Goal: Information Seeking & Learning: Check status

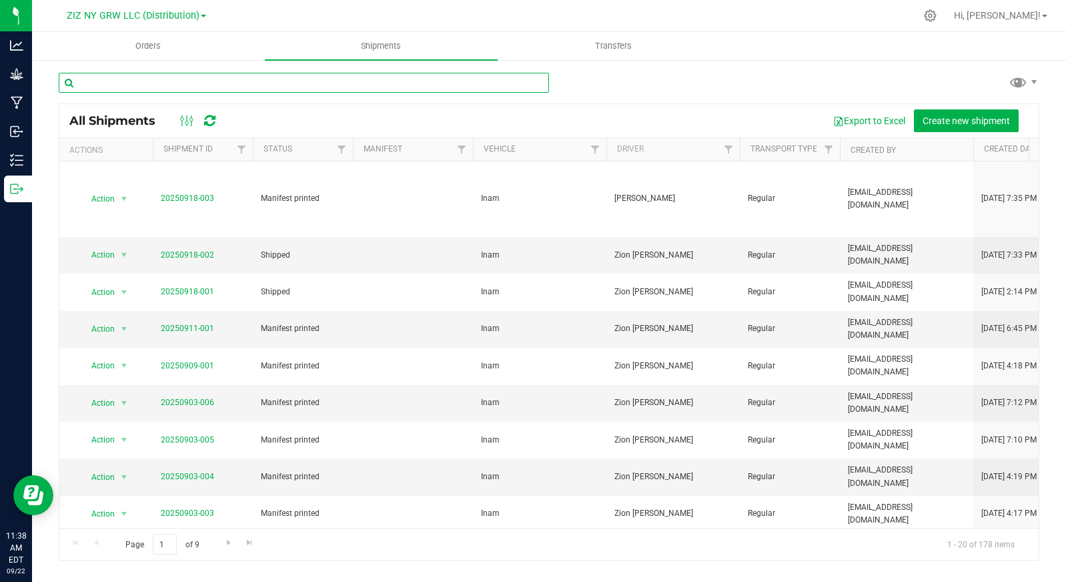
click at [145, 80] on input "text" at bounding box center [304, 83] width 490 height 20
type input "716"
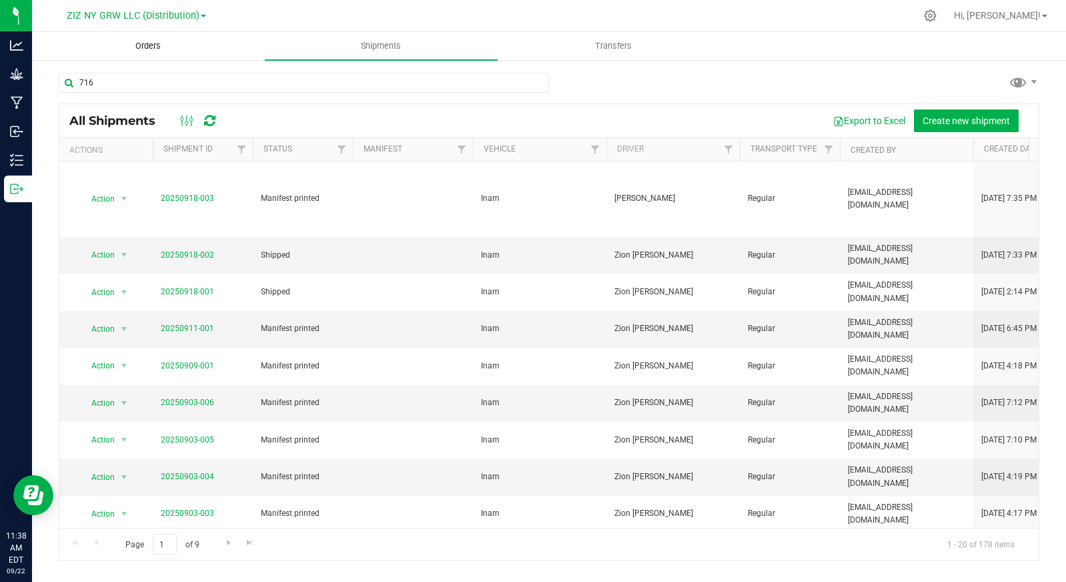
click at [159, 45] on span "Orders" at bounding box center [147, 46] width 61 height 12
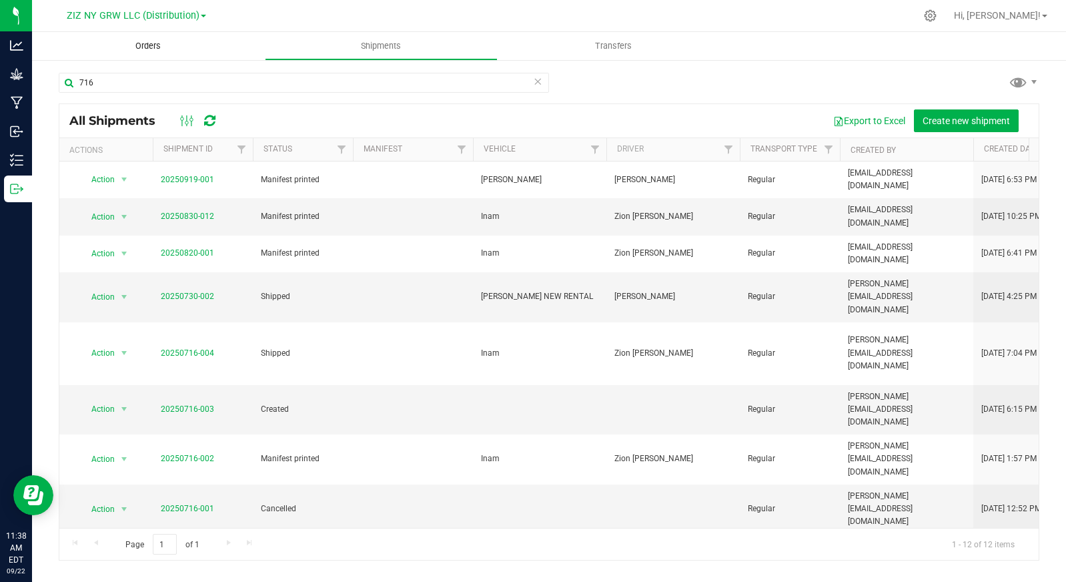
click at [155, 47] on span "Orders" at bounding box center [147, 46] width 61 height 12
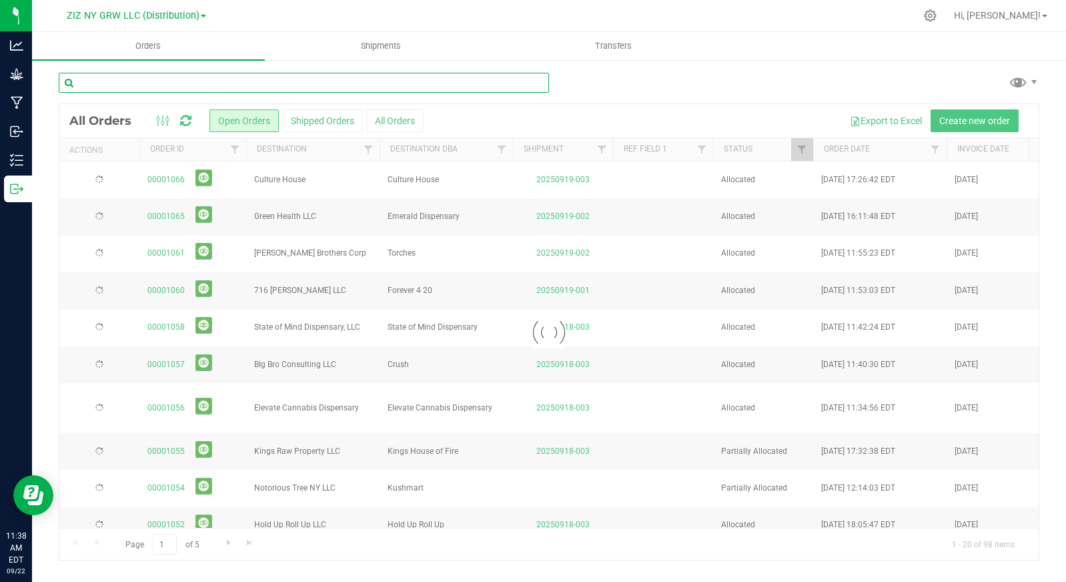
click at [137, 89] on input "text" at bounding box center [304, 83] width 490 height 20
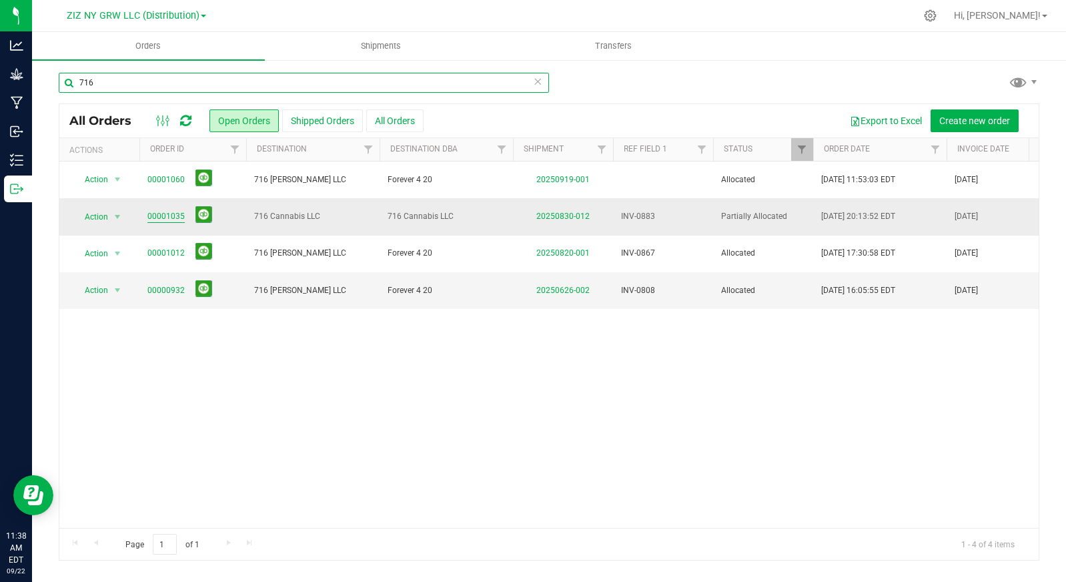
type input "716"
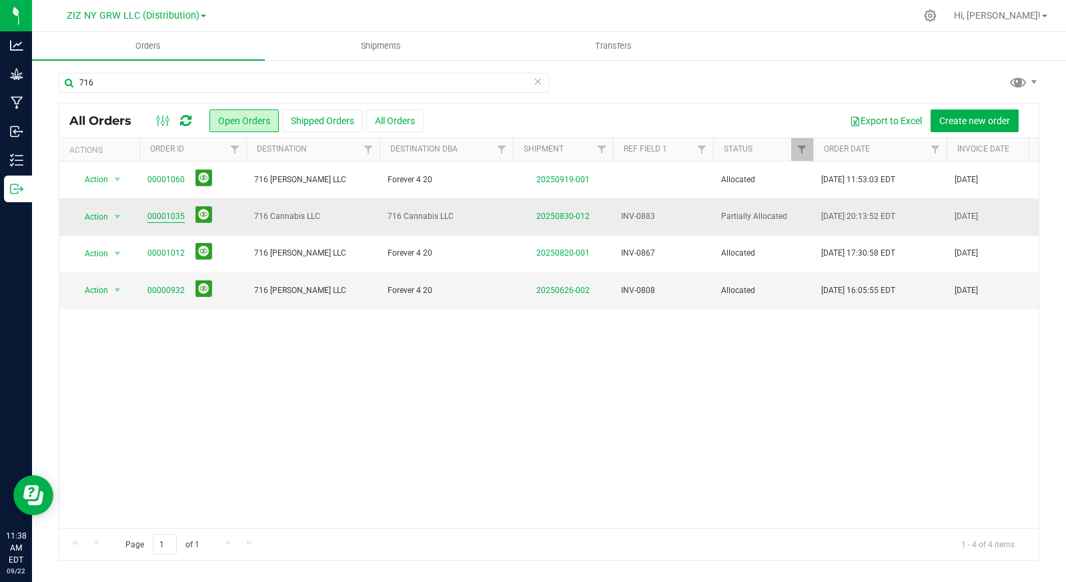
click at [166, 216] on link "00001035" at bounding box center [165, 216] width 37 height 13
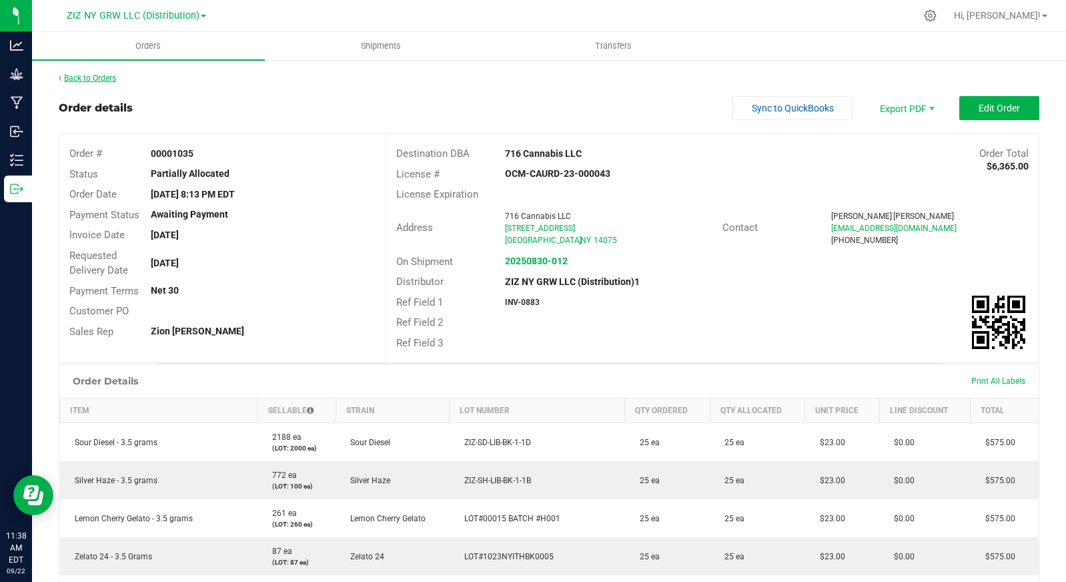
click at [113, 77] on link "Back to Orders" at bounding box center [87, 77] width 57 height 9
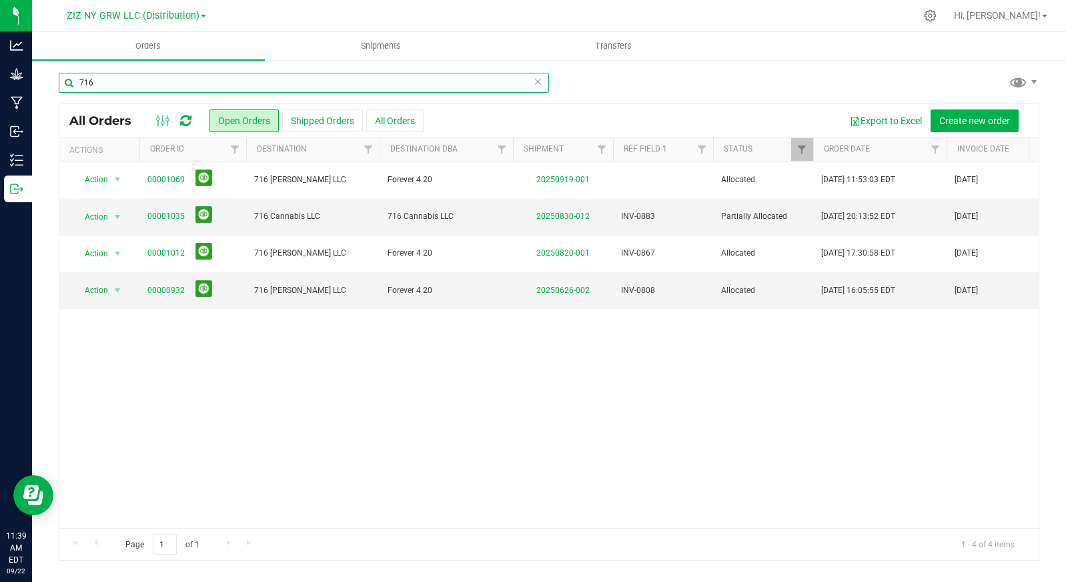
click at [107, 83] on input "716" at bounding box center [304, 83] width 490 height 20
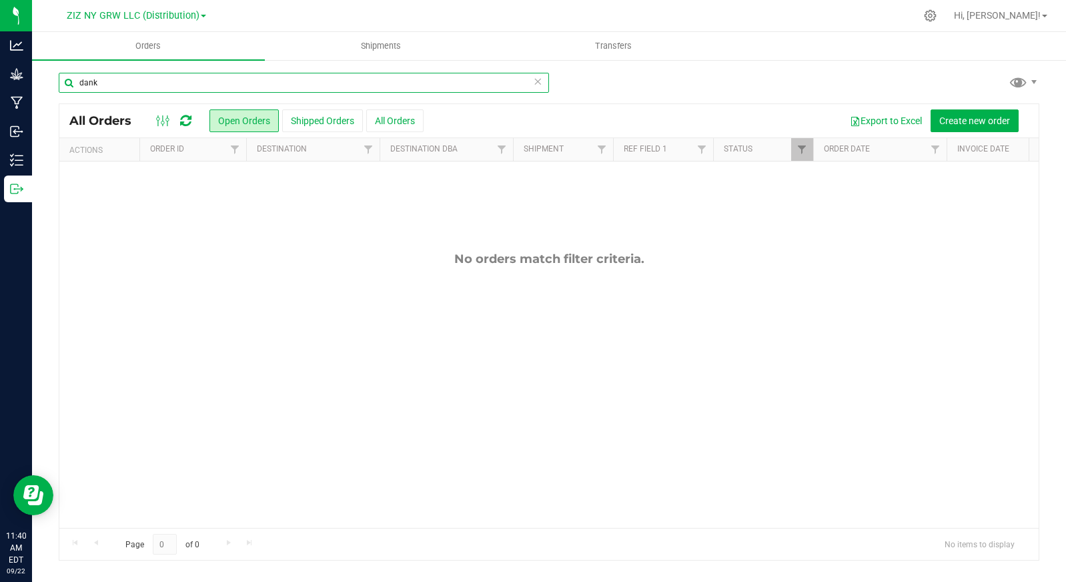
click at [166, 79] on input "dank" at bounding box center [304, 83] width 490 height 20
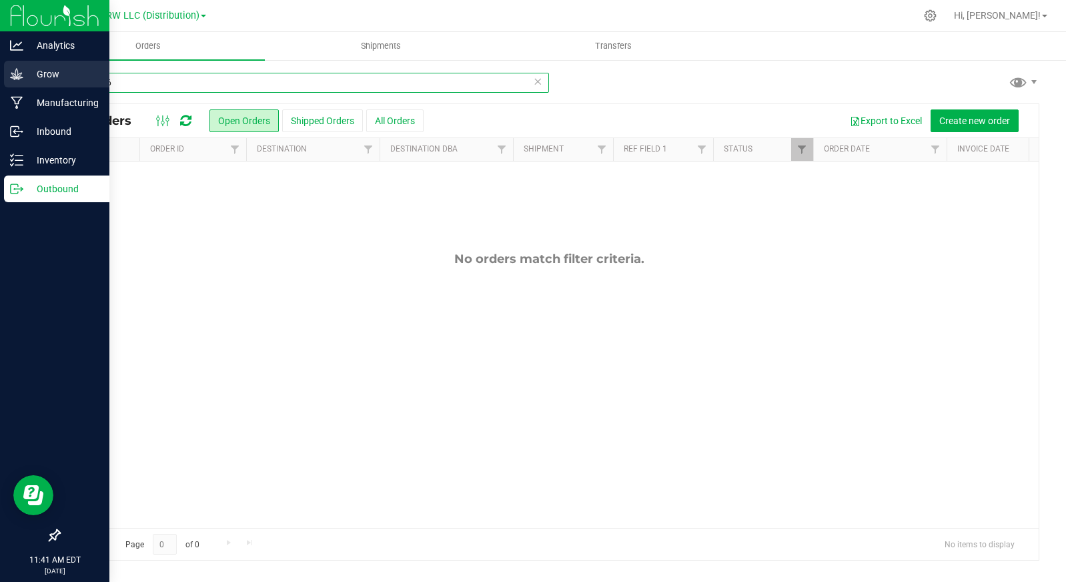
drag, startPoint x: 143, startPoint y: 81, endPoint x: 27, endPoint y: 82, distance: 116.8
click at [27, 82] on div "Analytics Grow Manufacturing Inbound Inventory Outbound 11:41 AM EDT 09/22/2025…" at bounding box center [533, 291] width 1066 height 582
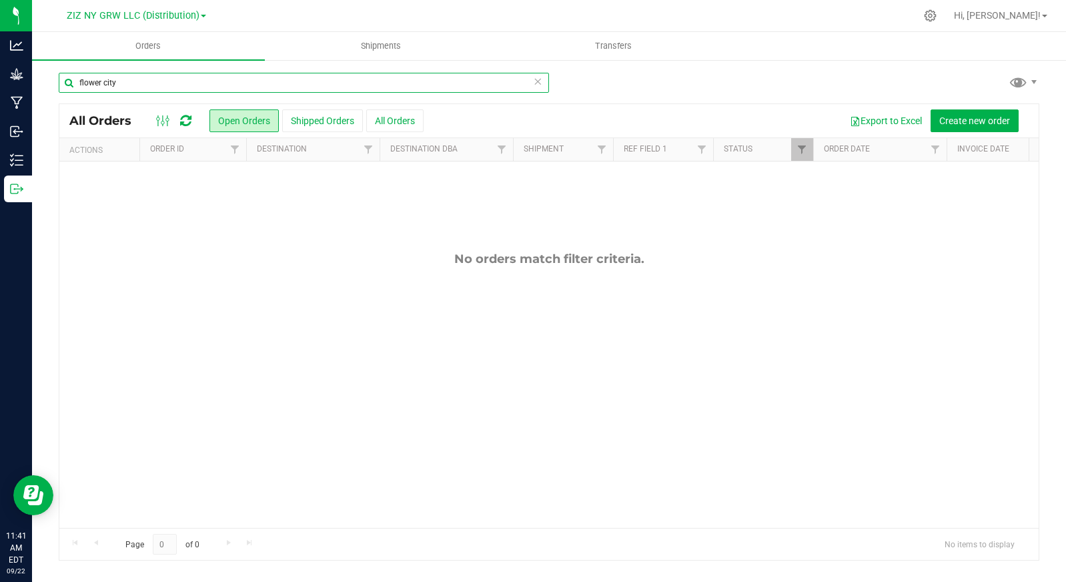
drag, startPoint x: 195, startPoint y: 82, endPoint x: 55, endPoint y: 82, distance: 140.1
click at [55, 82] on div "flower city All Orders Open Orders Shipped Orders All Orders Export to Excel Cr…" at bounding box center [549, 316] width 1034 height 515
type input "dank"
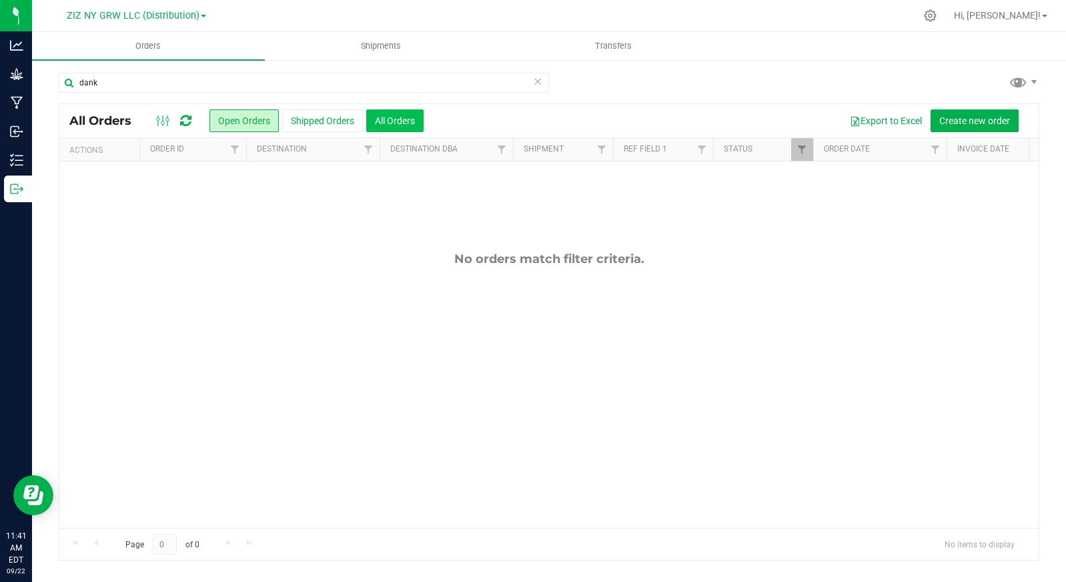
click at [381, 129] on button "All Orders" at bounding box center [394, 120] width 57 height 23
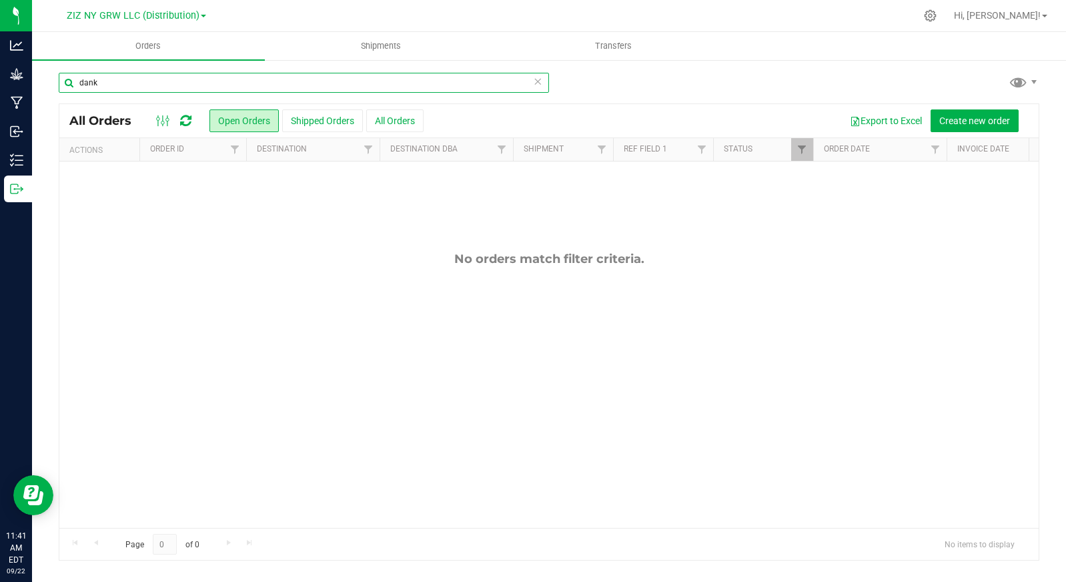
drag, startPoint x: 140, startPoint y: 80, endPoint x: -5, endPoint y: 81, distance: 144.8
click at [0, 81] on html "Analytics Grow Manufacturing Inbound Inventory Outbound 11:41 AM EDT 09/22/2025…" at bounding box center [533, 291] width 1066 height 582
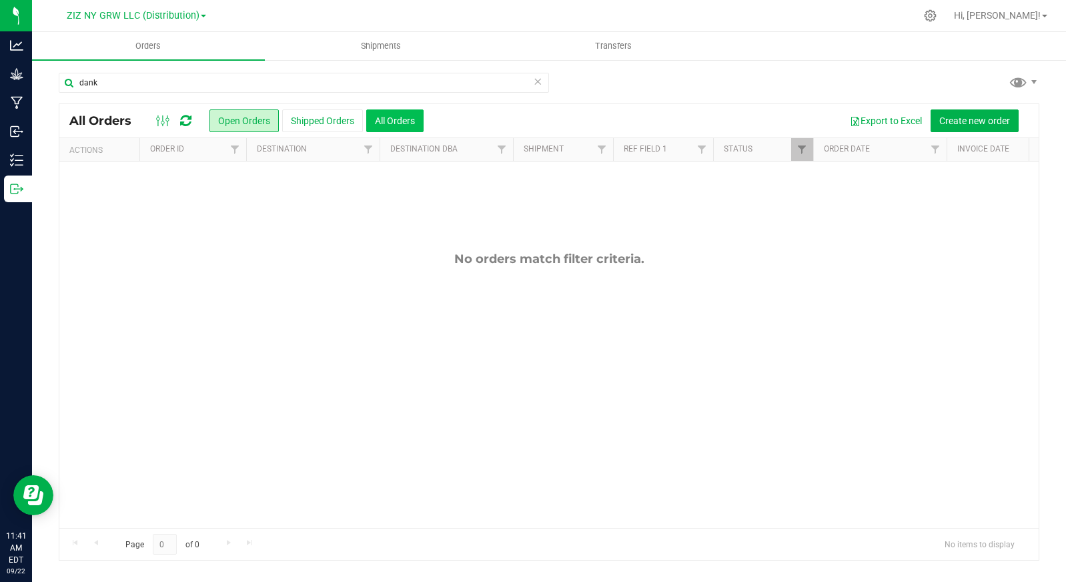
click at [414, 119] on button "All Orders" at bounding box center [394, 120] width 57 height 23
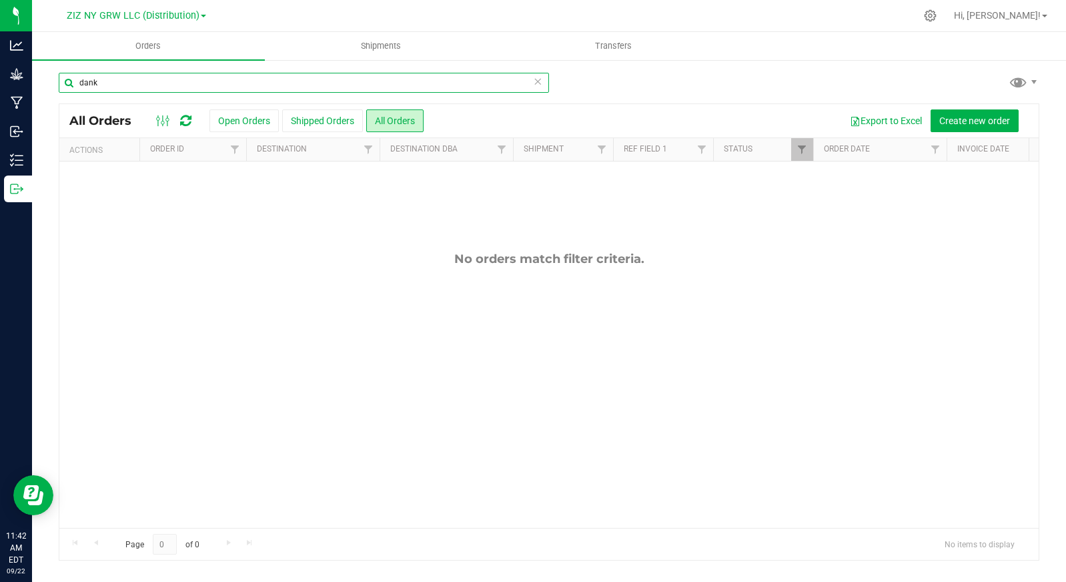
click at [119, 84] on input "dank" at bounding box center [304, 83] width 490 height 20
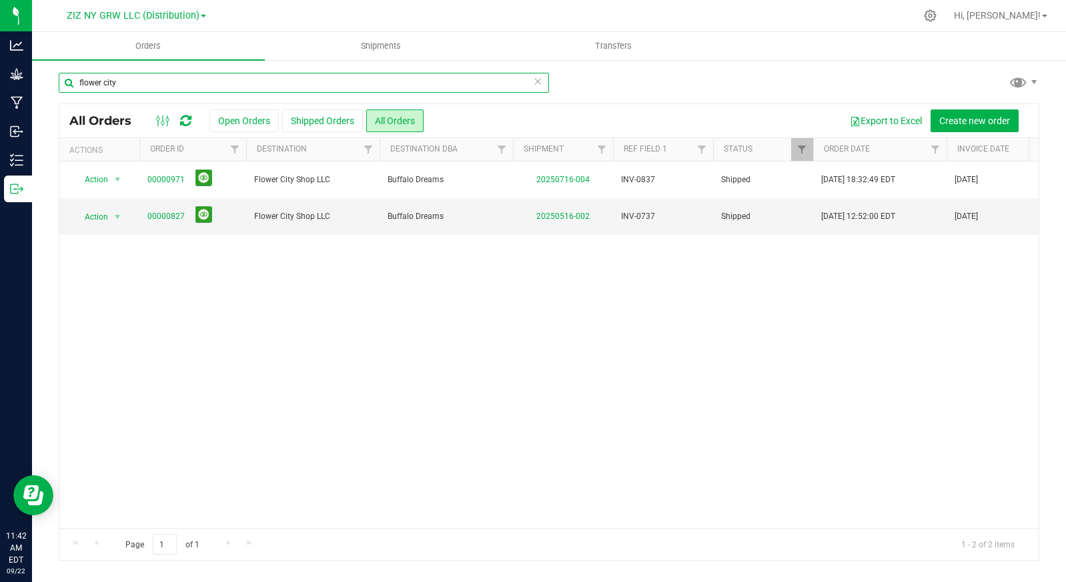
click at [141, 81] on input "flower city" at bounding box center [304, 83] width 490 height 20
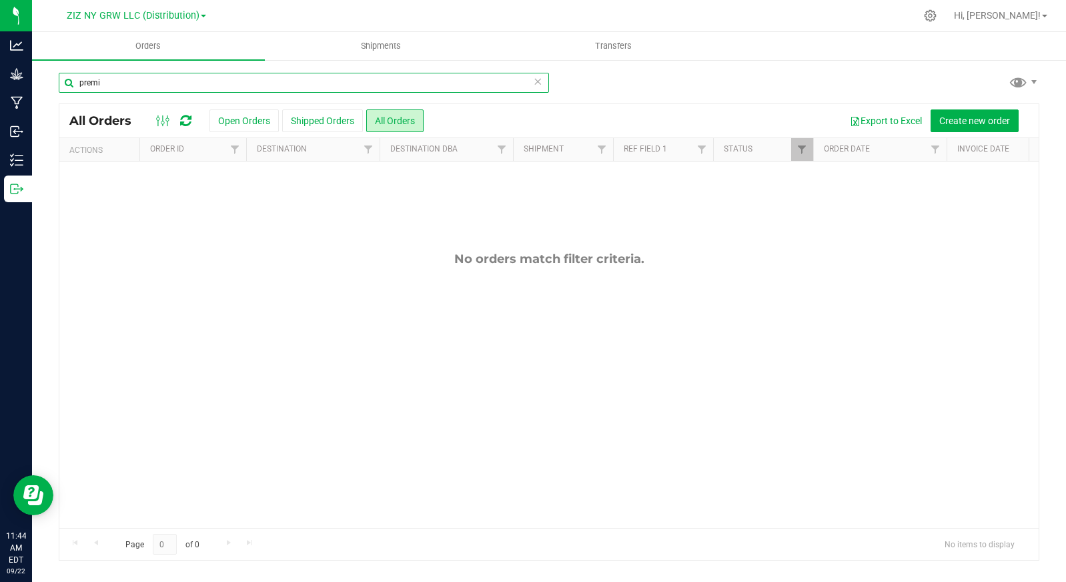
click at [122, 87] on input "premi" at bounding box center [304, 83] width 490 height 20
click at [117, 86] on input "mj" at bounding box center [304, 83] width 490 height 20
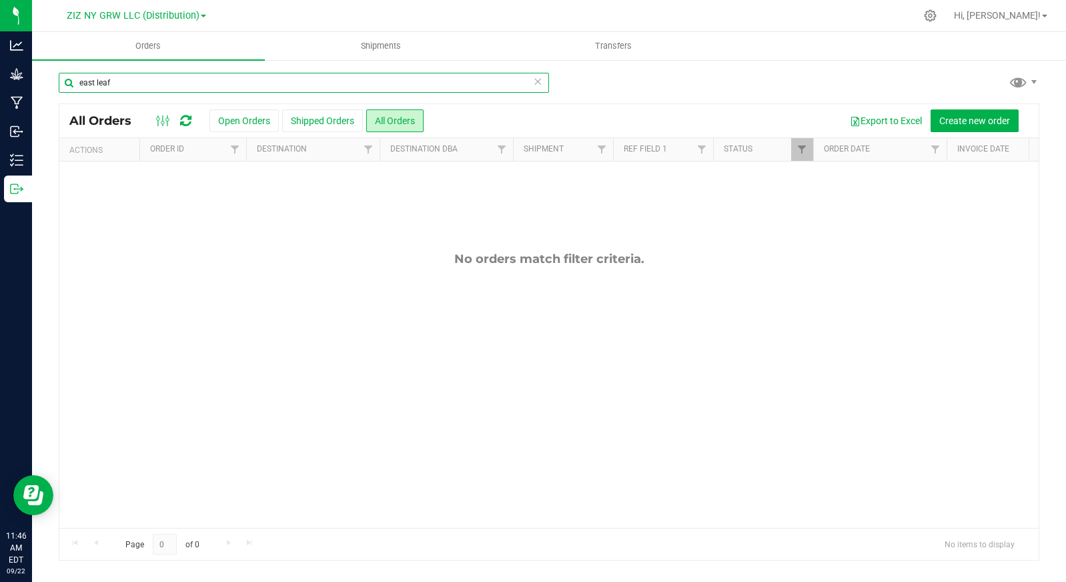
type input "east leaf"
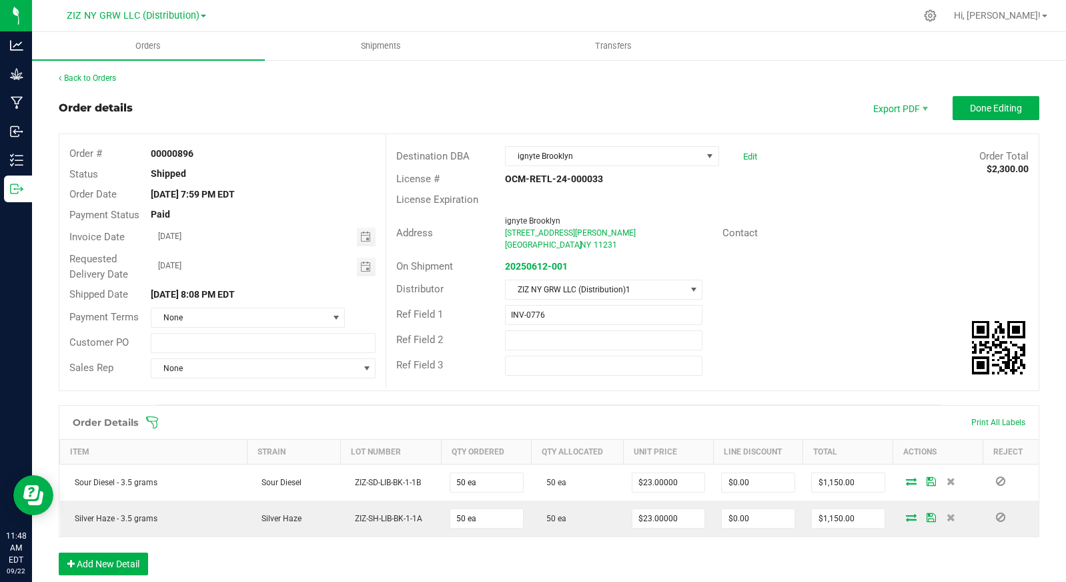
click at [110, 72] on div "Back to Orders" at bounding box center [549, 78] width 981 height 12
click at [111, 75] on link "Back to Orders" at bounding box center [87, 77] width 57 height 9
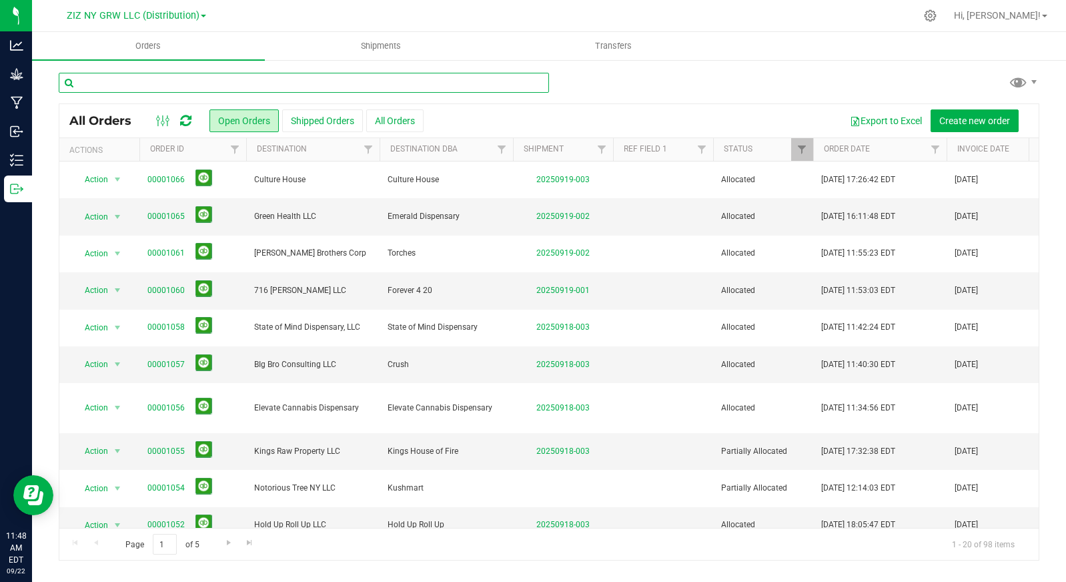
click at [196, 85] on input "text" at bounding box center [304, 83] width 490 height 20
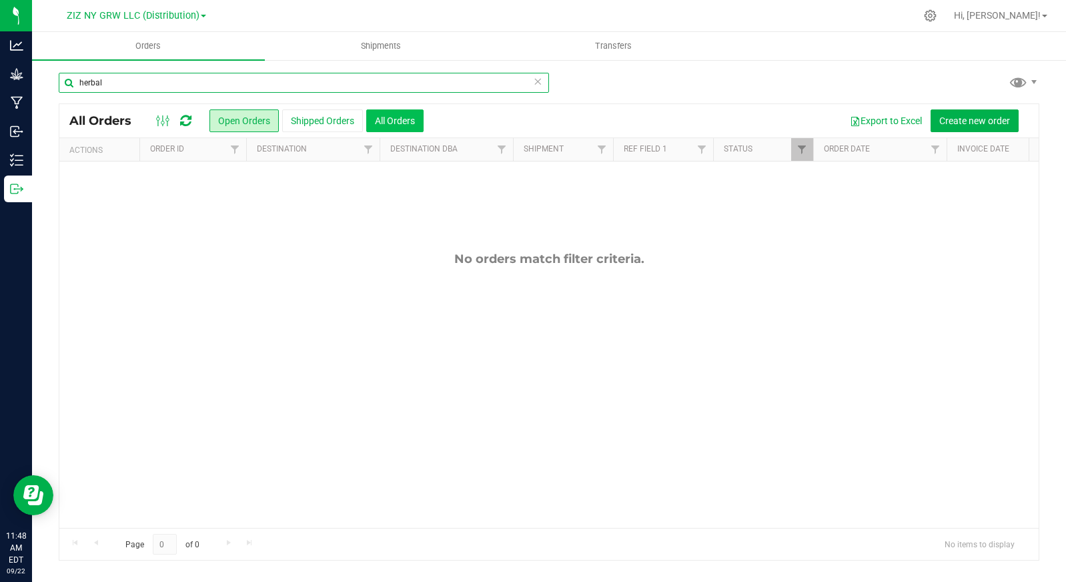
type input "herbal"
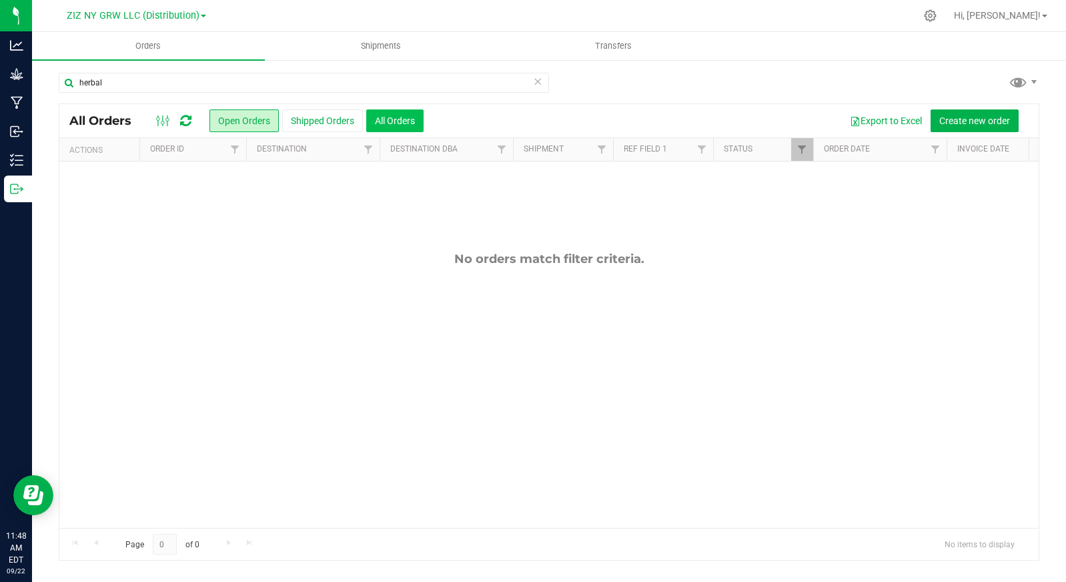
click at [406, 119] on button "All Orders" at bounding box center [394, 120] width 57 height 23
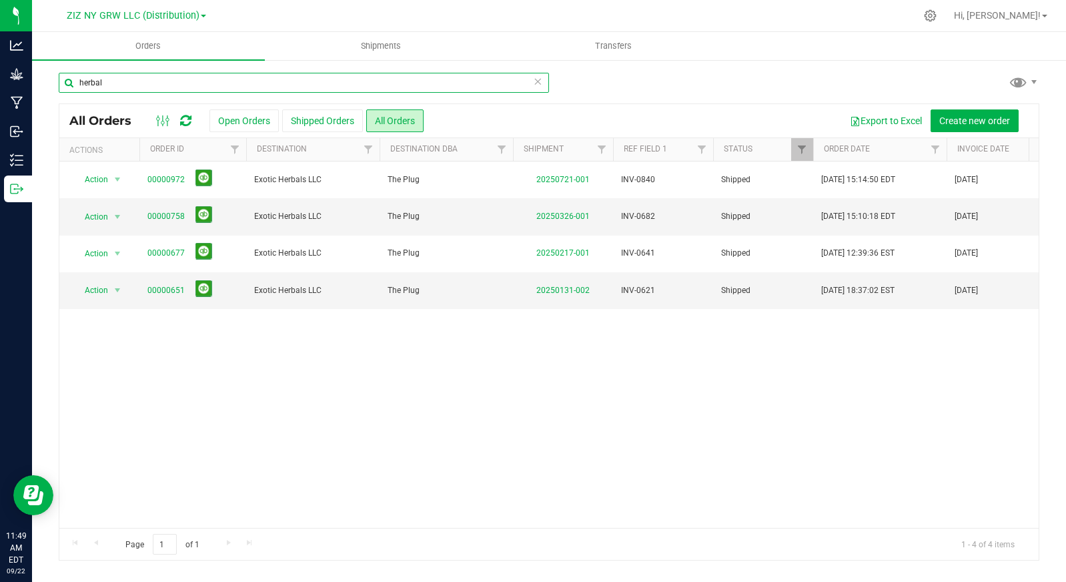
click at [129, 84] on input "herbal" at bounding box center [304, 83] width 490 height 20
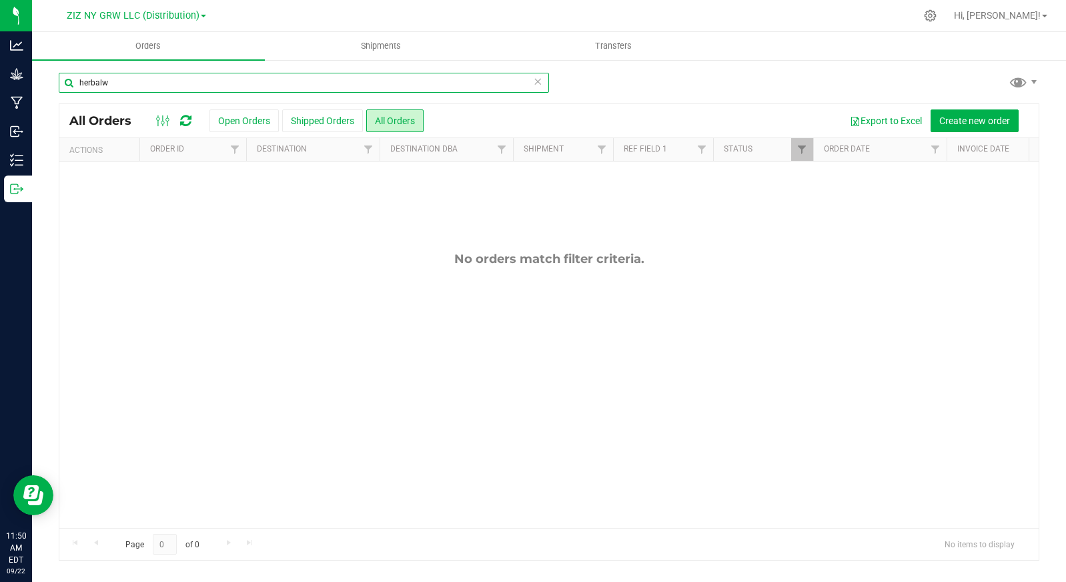
click at [154, 85] on input "herbalw" at bounding box center [304, 83] width 490 height 20
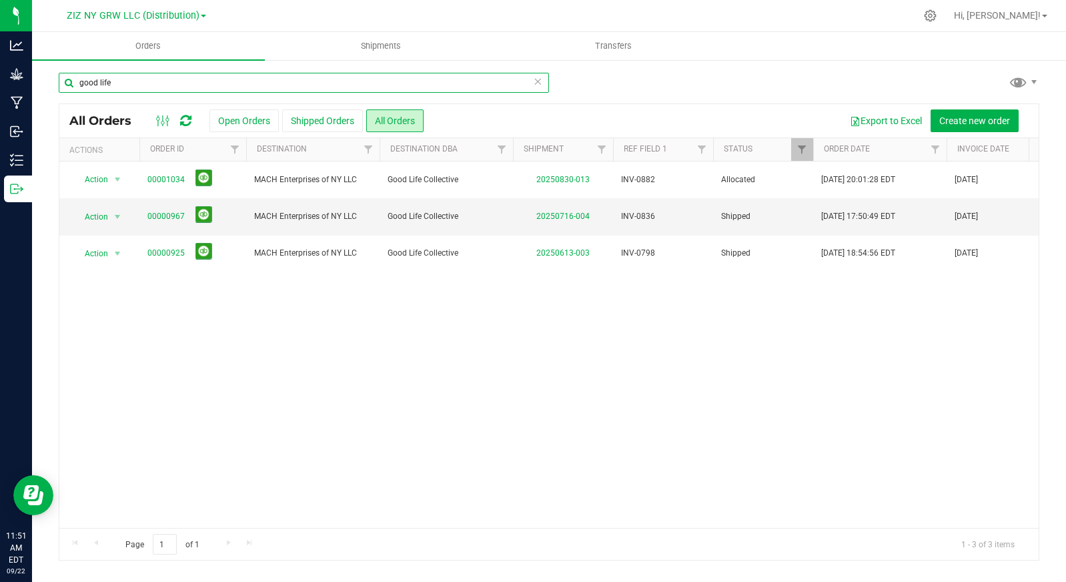
click at [138, 81] on input "good life" at bounding box center [304, 83] width 490 height 20
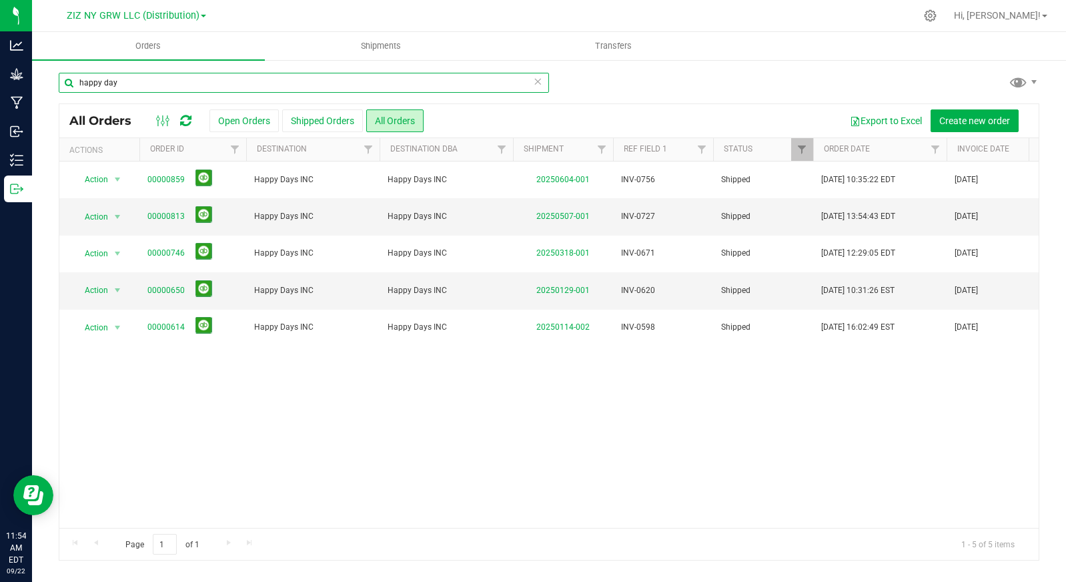
click at [151, 85] on input "happy day" at bounding box center [304, 83] width 490 height 20
click at [151, 86] on input "happy day" at bounding box center [304, 83] width 490 height 20
click at [154, 89] on input "happy day" at bounding box center [304, 83] width 490 height 20
click at [151, 89] on input "happy day" at bounding box center [304, 83] width 490 height 20
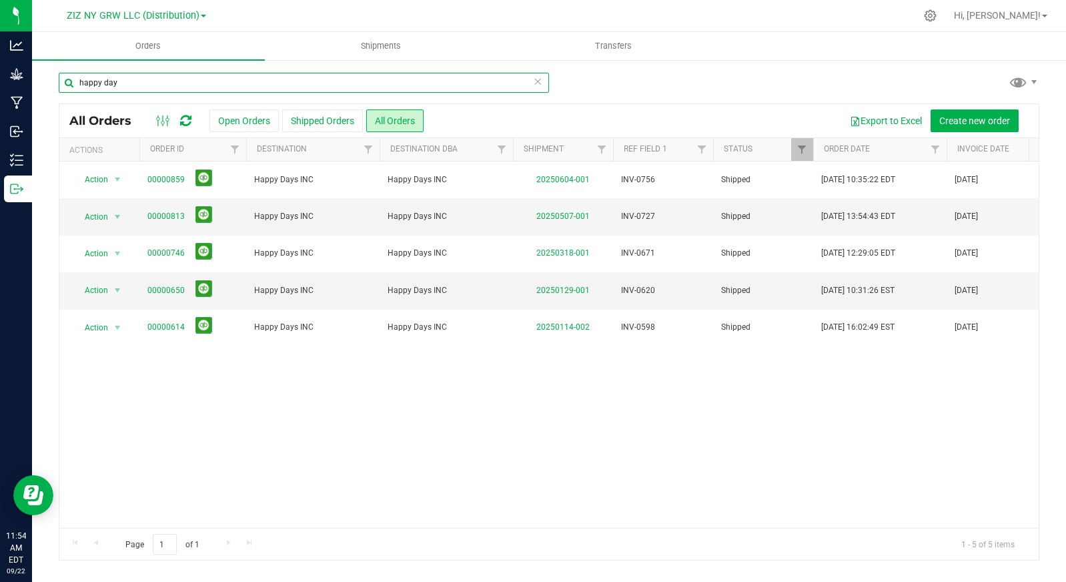
drag, startPoint x: 149, startPoint y: 88, endPoint x: 56, endPoint y: 81, distance: 93.7
click at [56, 81] on div "happy day All Orders Open Orders Shipped Orders All Orders Export to Excel Crea…" at bounding box center [549, 316] width 1034 height 515
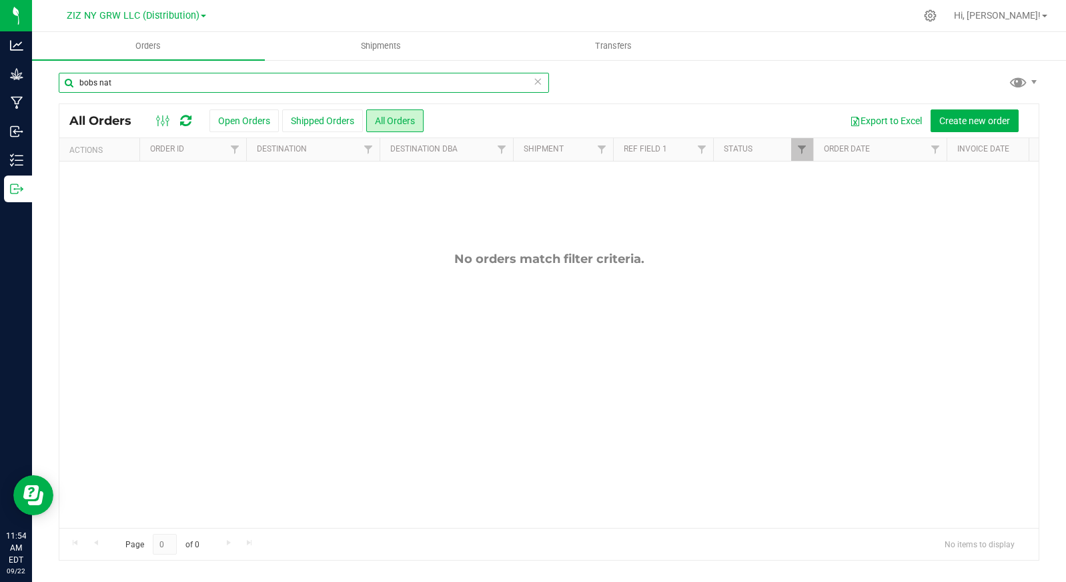
drag, startPoint x: 129, startPoint y: 81, endPoint x: 37, endPoint y: 81, distance: 92.1
click at [37, 81] on div "bobs nat All Orders Open Orders Shipped Orders All Orders Export to Excel Creat…" at bounding box center [549, 316] width 1034 height 515
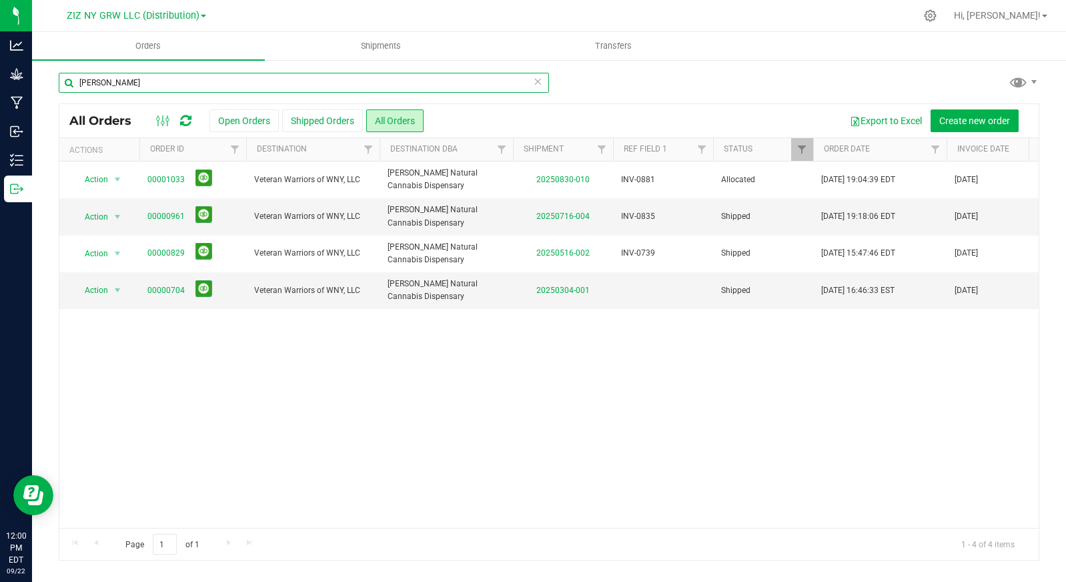
click at [123, 87] on input "[PERSON_NAME]" at bounding box center [304, 83] width 490 height 20
click at [120, 85] on input "[PERSON_NAME]" at bounding box center [304, 83] width 490 height 20
click at [119, 85] on input "[PERSON_NAME]" at bounding box center [304, 83] width 490 height 20
drag, startPoint x: 119, startPoint y: 83, endPoint x: 48, endPoint y: 83, distance: 71.4
click at [48, 83] on div "[PERSON_NAME] All Orders Open Orders Shipped Orders All Orders Export to Excel …" at bounding box center [549, 316] width 1034 height 515
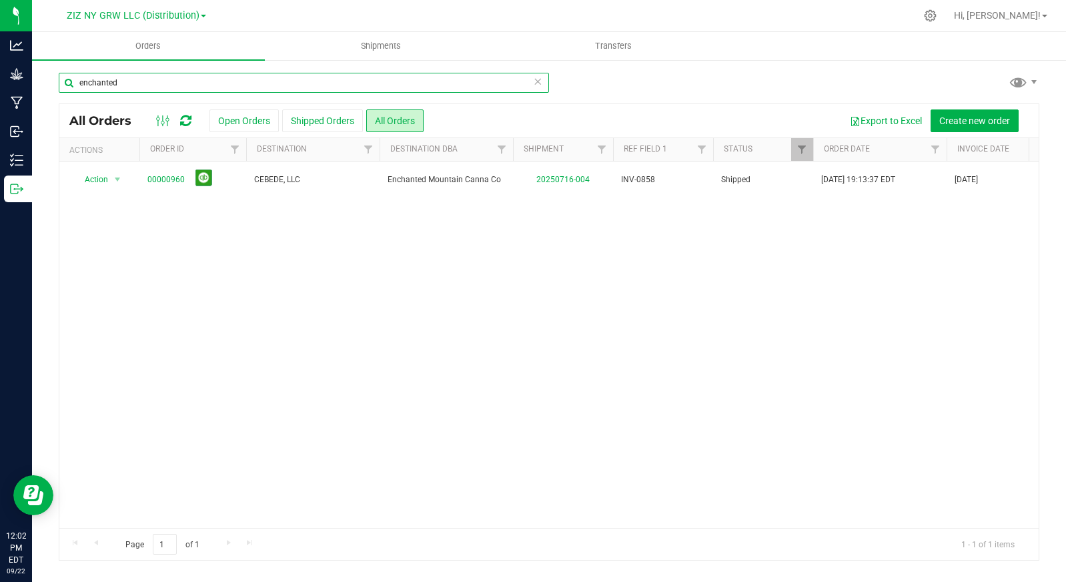
click at [126, 85] on input "enchanted" at bounding box center [304, 83] width 490 height 20
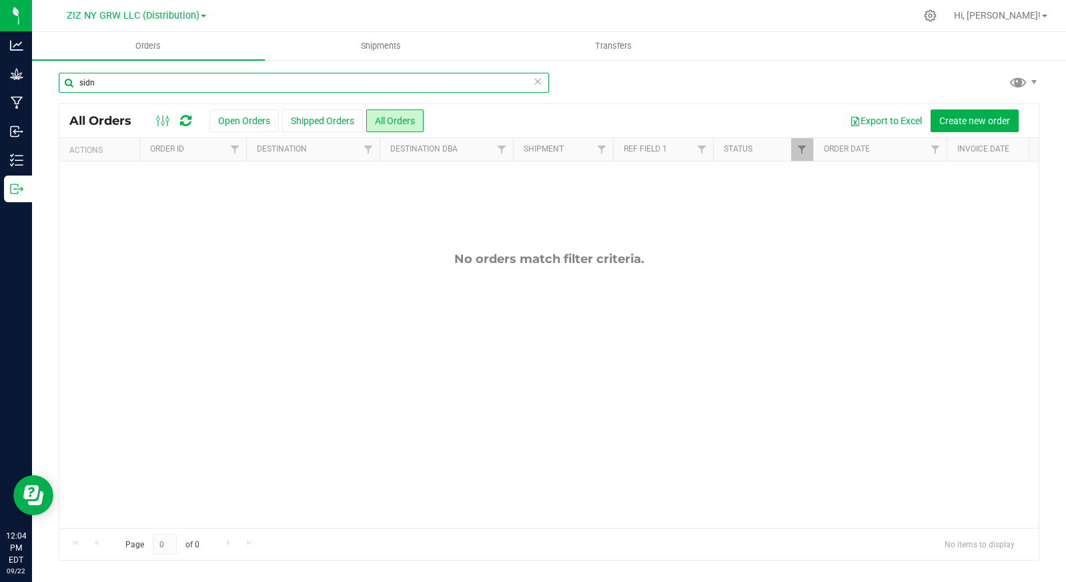
click at [127, 79] on input "sidn" at bounding box center [304, 83] width 490 height 20
click at [145, 80] on input "greenery" at bounding box center [304, 83] width 490 height 20
drag, startPoint x: 107, startPoint y: 90, endPoint x: 58, endPoint y: 82, distance: 49.4
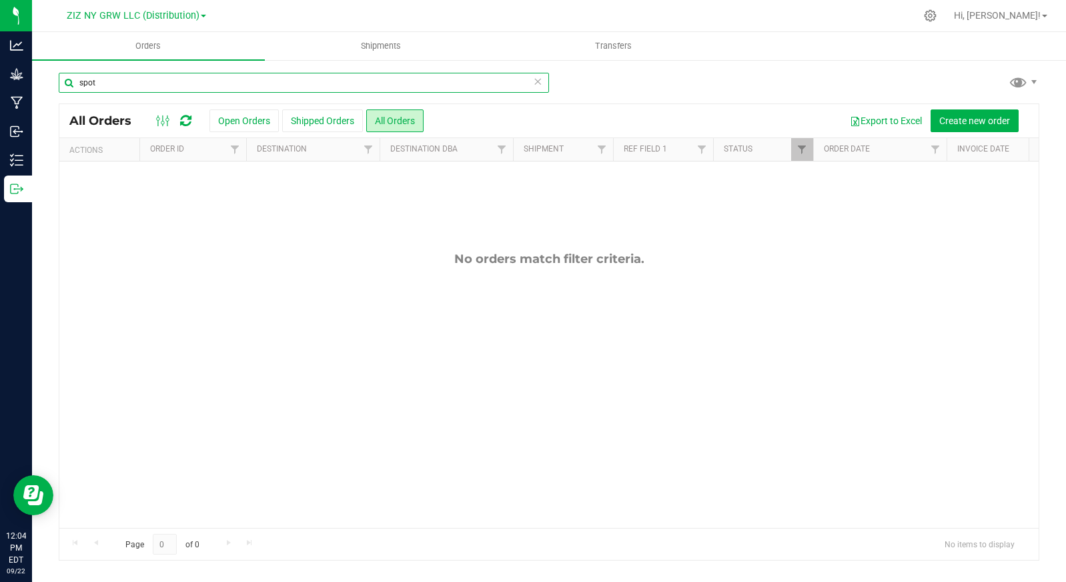
click at [59, 82] on input "spot" at bounding box center [304, 83] width 490 height 20
click at [147, 86] on input "[PERSON_NAME]" at bounding box center [304, 83] width 490 height 20
click at [160, 77] on input "just breath" at bounding box center [304, 83] width 490 height 20
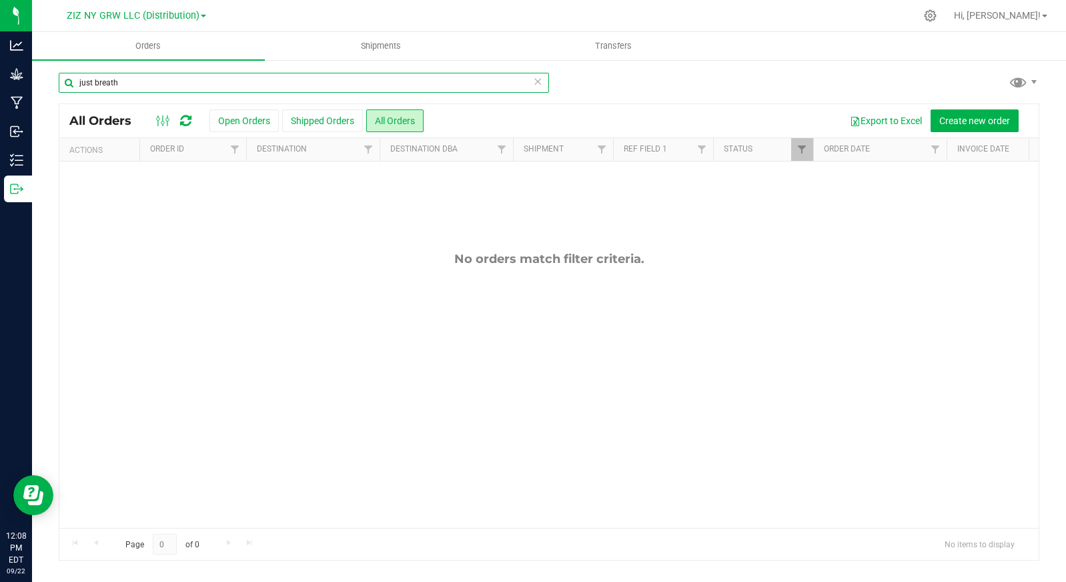
click at [160, 78] on input "just breath" at bounding box center [304, 83] width 490 height 20
click at [150, 79] on input "bloom" at bounding box center [304, 83] width 490 height 20
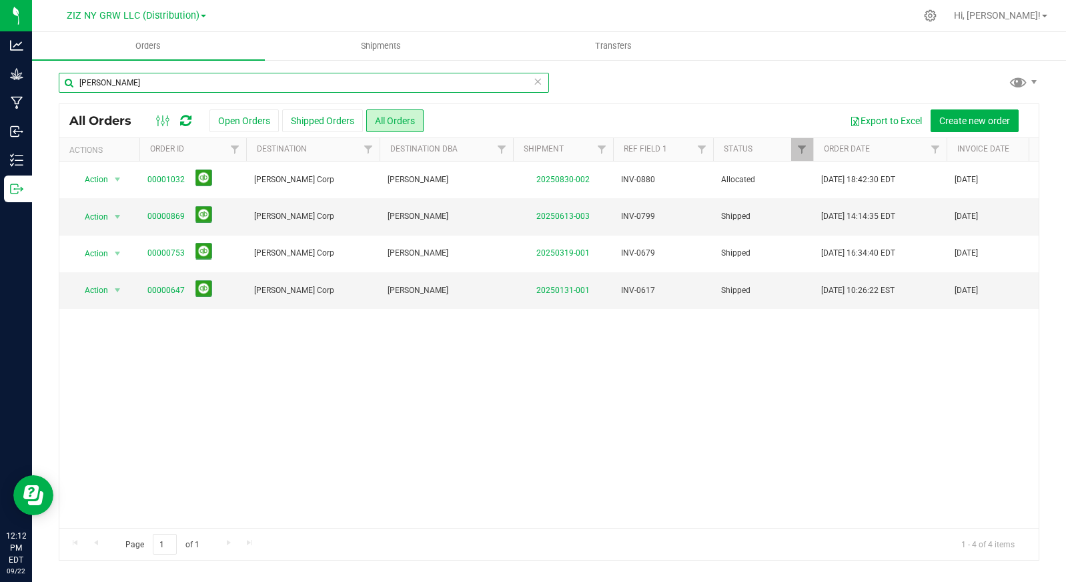
click at [282, 83] on input "[PERSON_NAME]" at bounding box center [304, 83] width 490 height 20
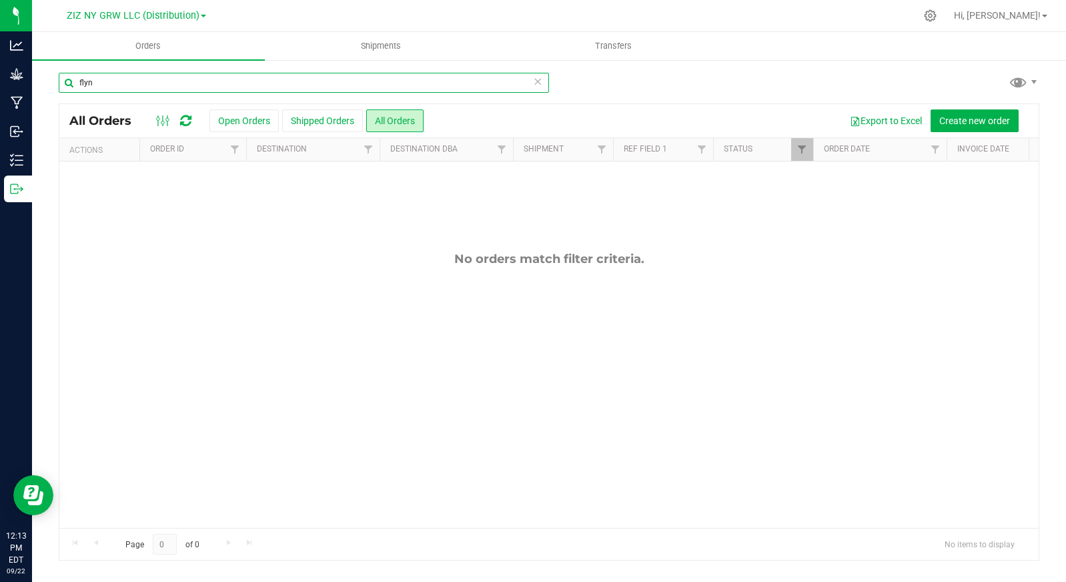
click at [129, 84] on input "flyn" at bounding box center [304, 83] width 490 height 20
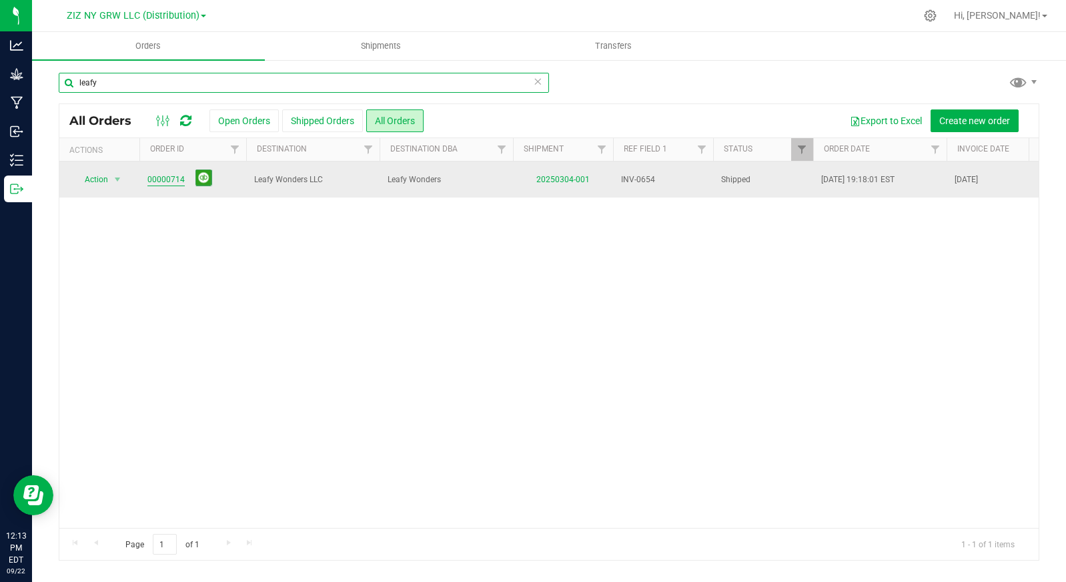
type input "leafy"
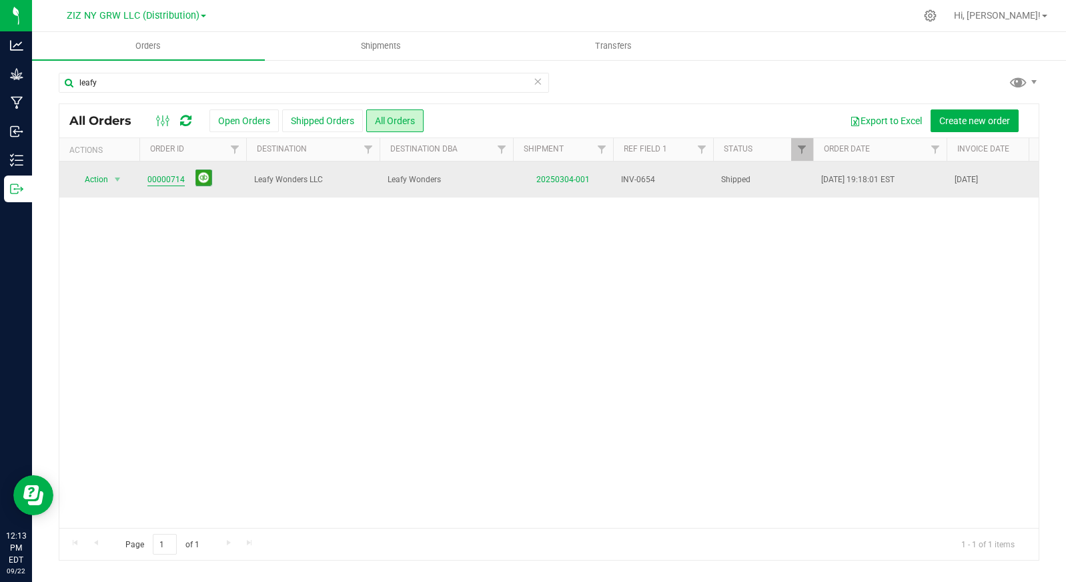
click at [165, 177] on link "00000714" at bounding box center [165, 179] width 37 height 13
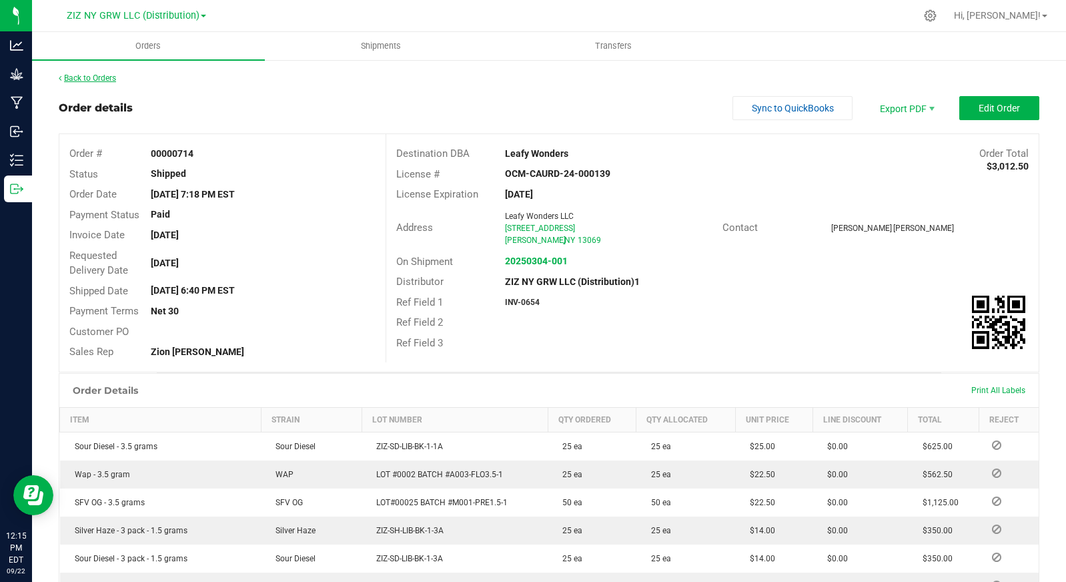
click at [97, 77] on link "Back to Orders" at bounding box center [87, 77] width 57 height 9
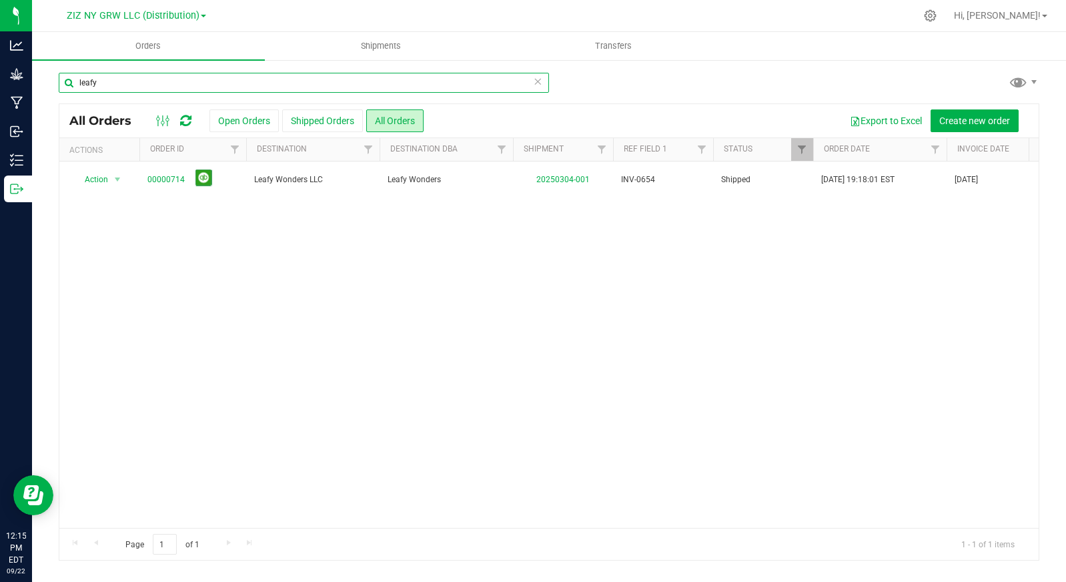
click at [139, 84] on input "leafy" at bounding box center [304, 83] width 490 height 20
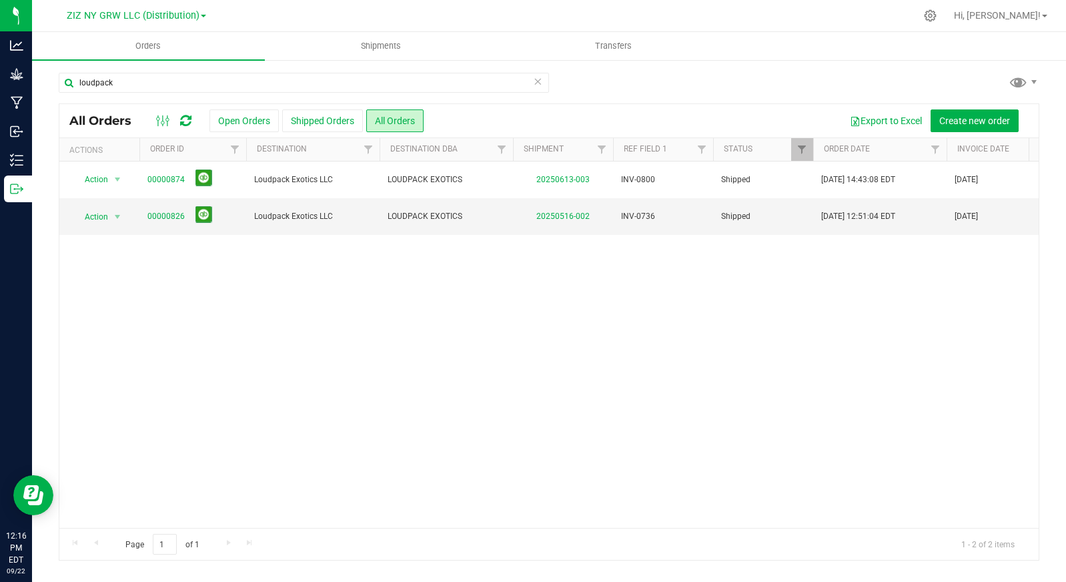
click at [815, 355] on div "Action Action Clone order Mark as fully paid Order audit log Print COAs (single…" at bounding box center [548, 344] width 979 height 366
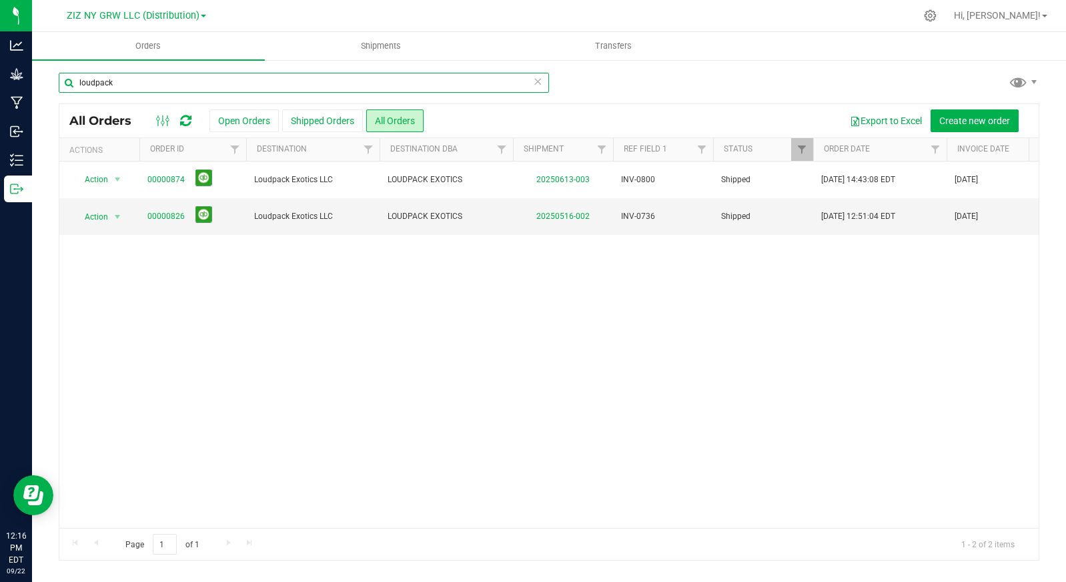
drag, startPoint x: 120, startPoint y: 83, endPoint x: 71, endPoint y: 80, distance: 48.8
click at [72, 80] on input "loudpack" at bounding box center [304, 83] width 490 height 20
drag, startPoint x: 108, startPoint y: 84, endPoint x: 40, endPoint y: 86, distance: 68.1
click at [40, 86] on div "veda All Orders Open Orders Shipped Orders All Orders Export to Excel Create ne…" at bounding box center [549, 316] width 1034 height 515
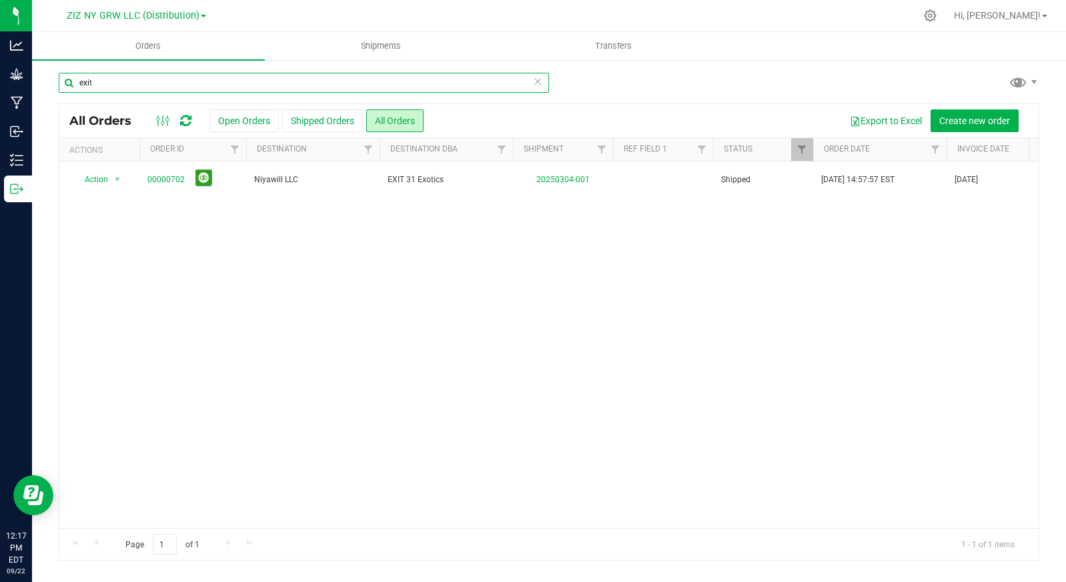
click at [127, 85] on input "exit" at bounding box center [304, 83] width 490 height 20
click at [126, 85] on input "exit" at bounding box center [304, 83] width 490 height 20
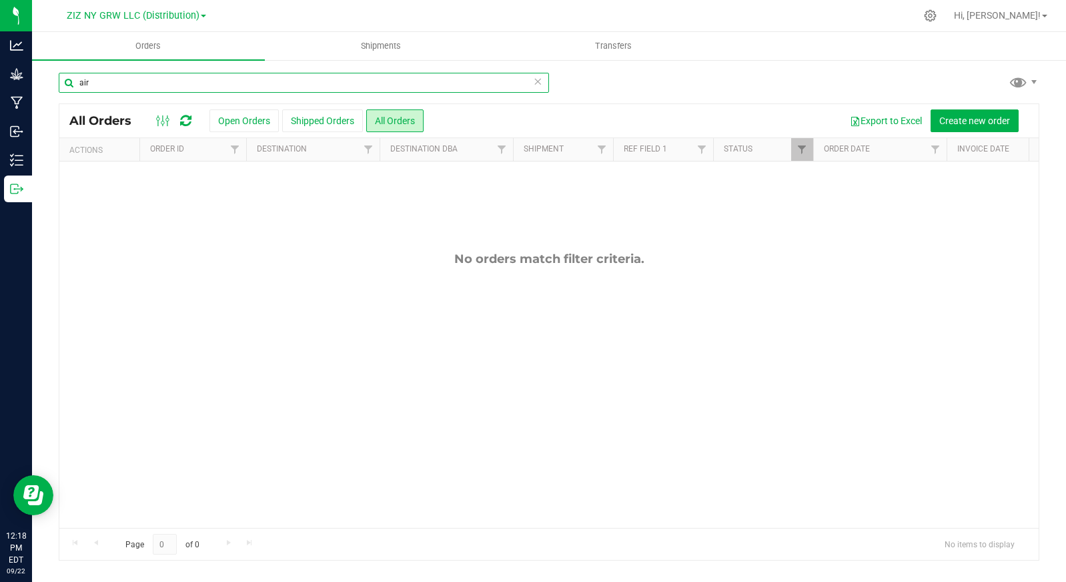
click at [127, 77] on input "air" at bounding box center [304, 83] width 490 height 20
click at [120, 81] on input "the vill" at bounding box center [304, 83] width 490 height 20
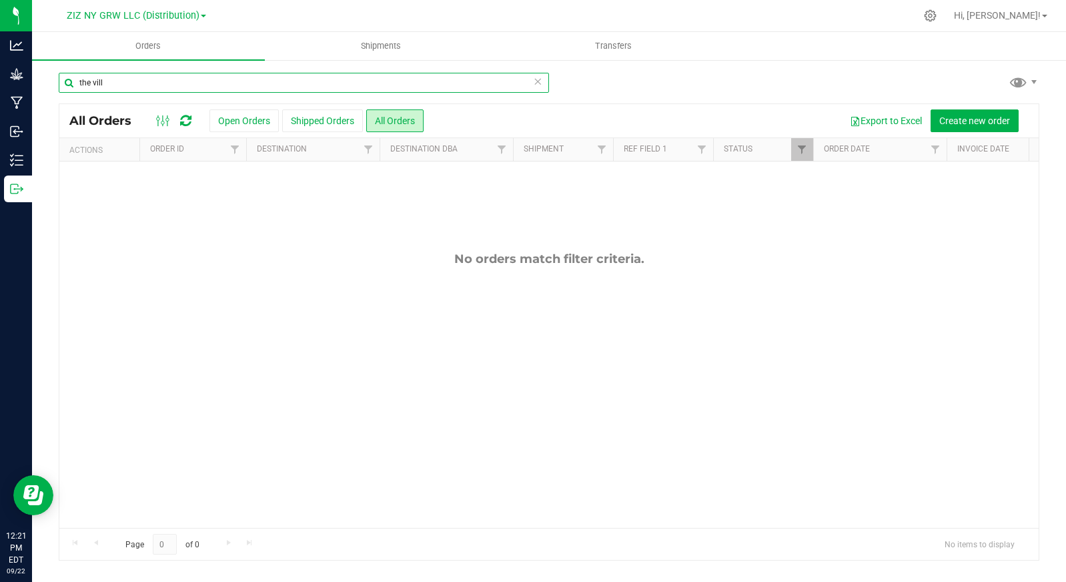
click at [120, 81] on input "the vill" at bounding box center [304, 83] width 490 height 20
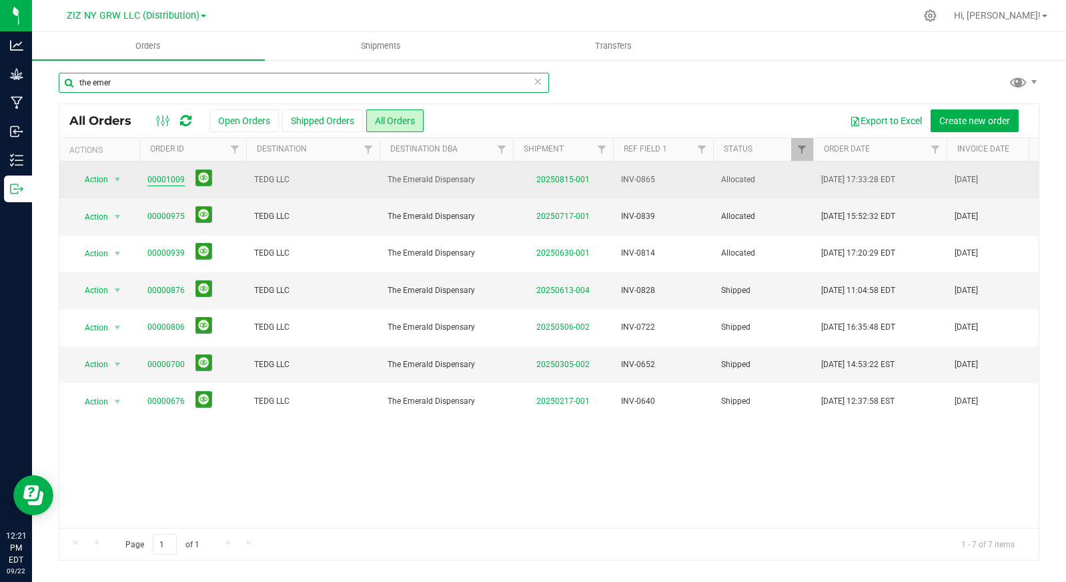
type input "the emer"
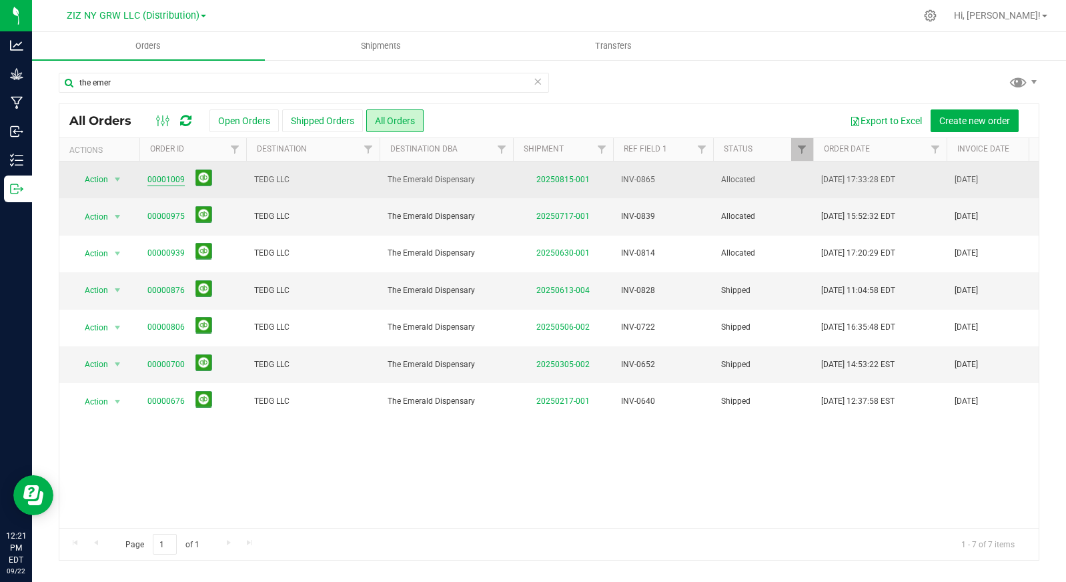
click at [161, 177] on link "00001009" at bounding box center [165, 179] width 37 height 13
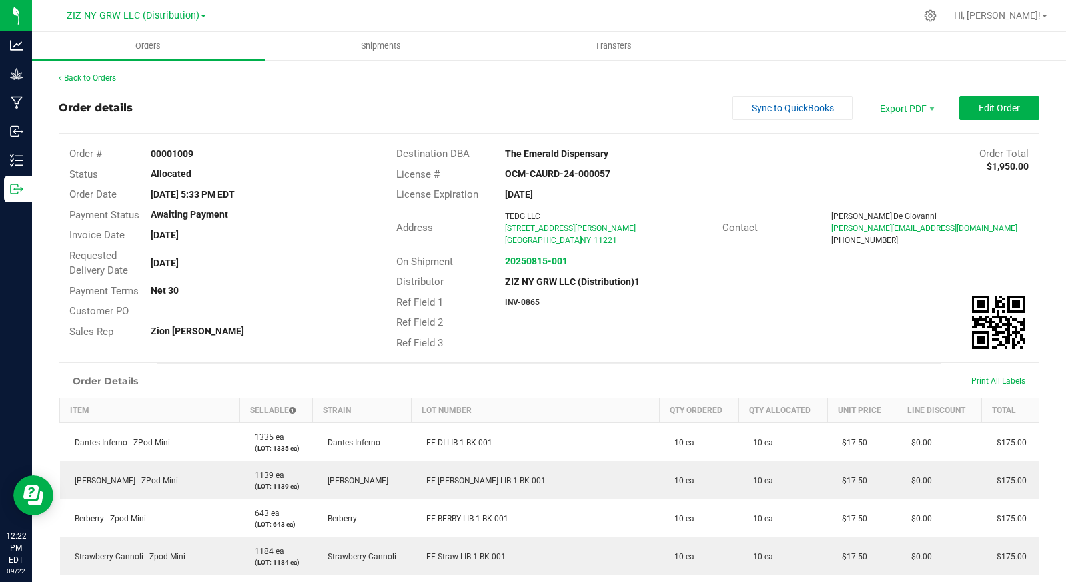
scroll to position [3, 0]
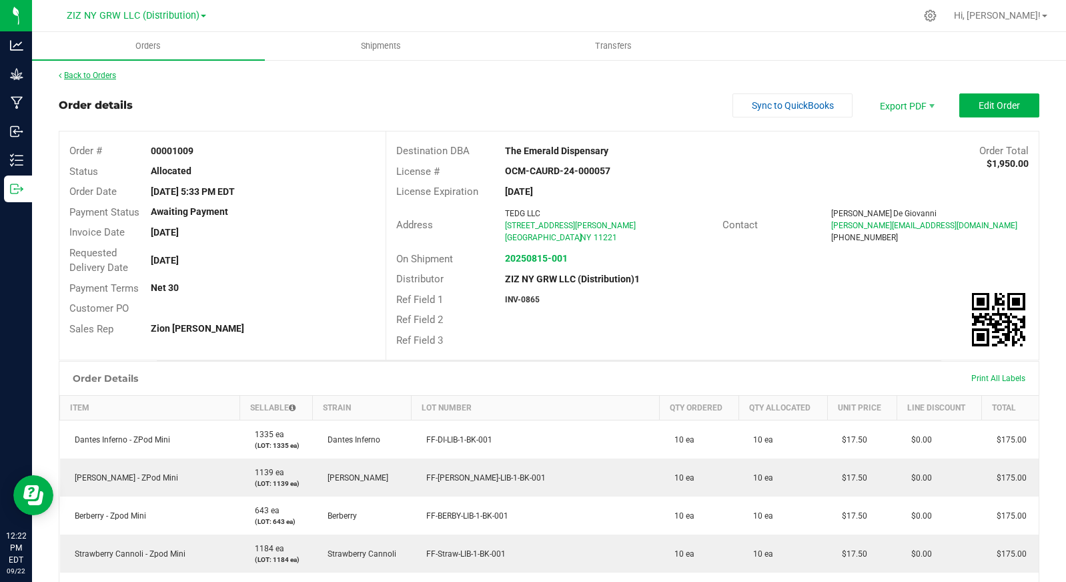
click at [98, 72] on link "Back to Orders" at bounding box center [87, 75] width 57 height 9
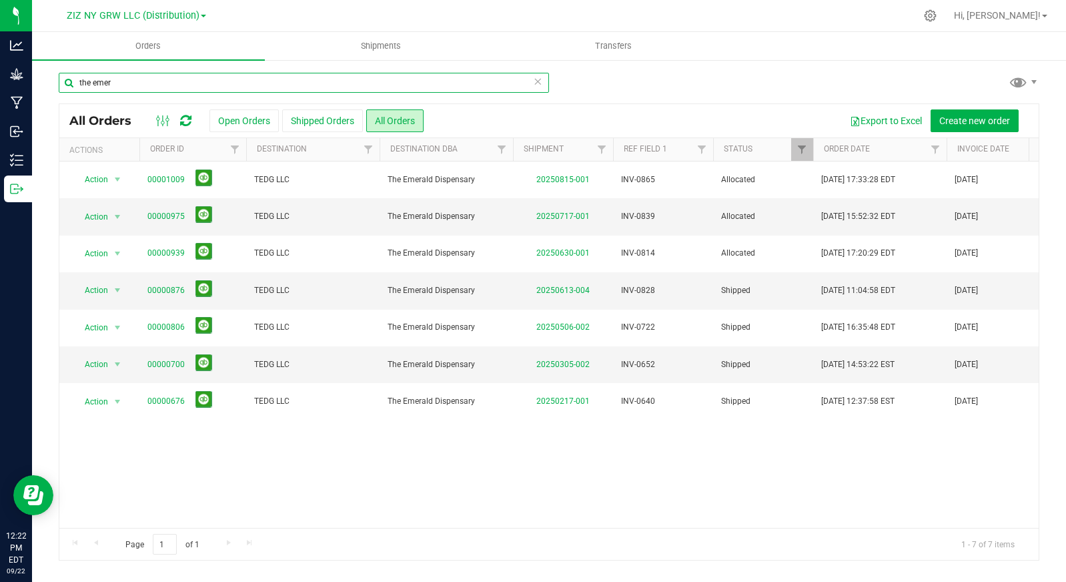
click at [145, 88] on input "the emer" at bounding box center [304, 83] width 490 height 20
click at [144, 90] on input "the emer" at bounding box center [304, 83] width 490 height 20
click at [148, 93] on div "the emer" at bounding box center [304, 88] width 490 height 31
click at [138, 85] on input "the emer" at bounding box center [304, 83] width 490 height 20
click at [136, 85] on input "the emer" at bounding box center [304, 83] width 490 height 20
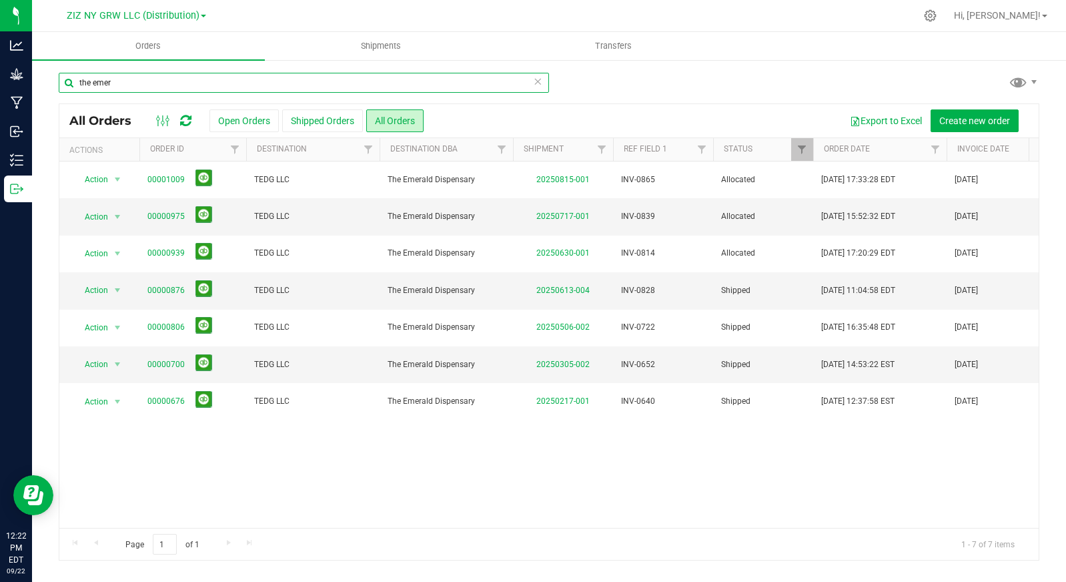
click at [136, 85] on input "the emer" at bounding box center [304, 83] width 490 height 20
click at [135, 85] on input "the emer" at bounding box center [304, 83] width 490 height 20
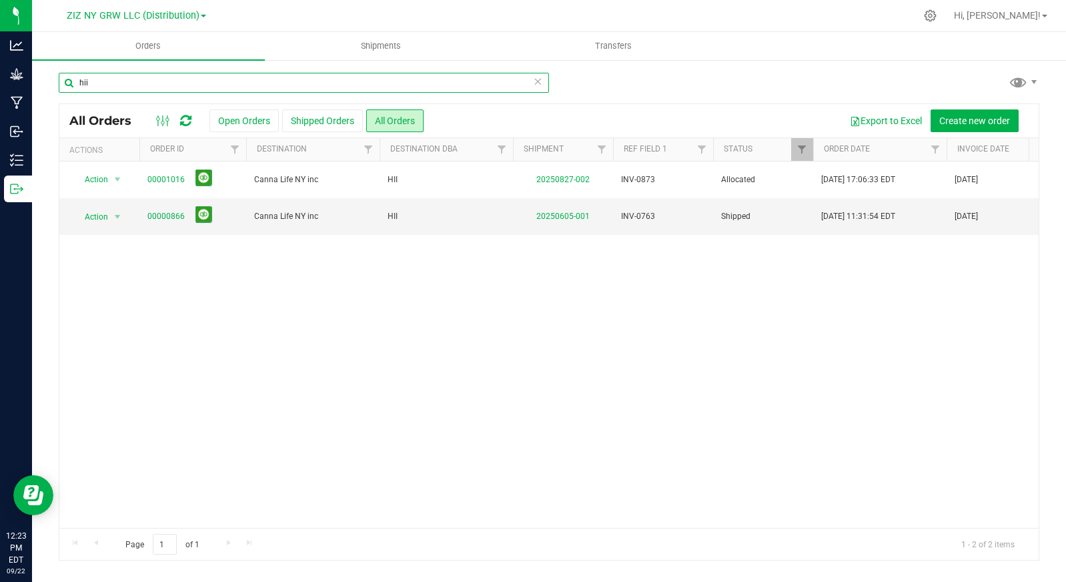
drag, startPoint x: 112, startPoint y: 85, endPoint x: 74, endPoint y: 80, distance: 38.4
click at [74, 80] on input "hii" at bounding box center [304, 83] width 490 height 20
click at [130, 85] on input "bk ex" at bounding box center [304, 83] width 490 height 20
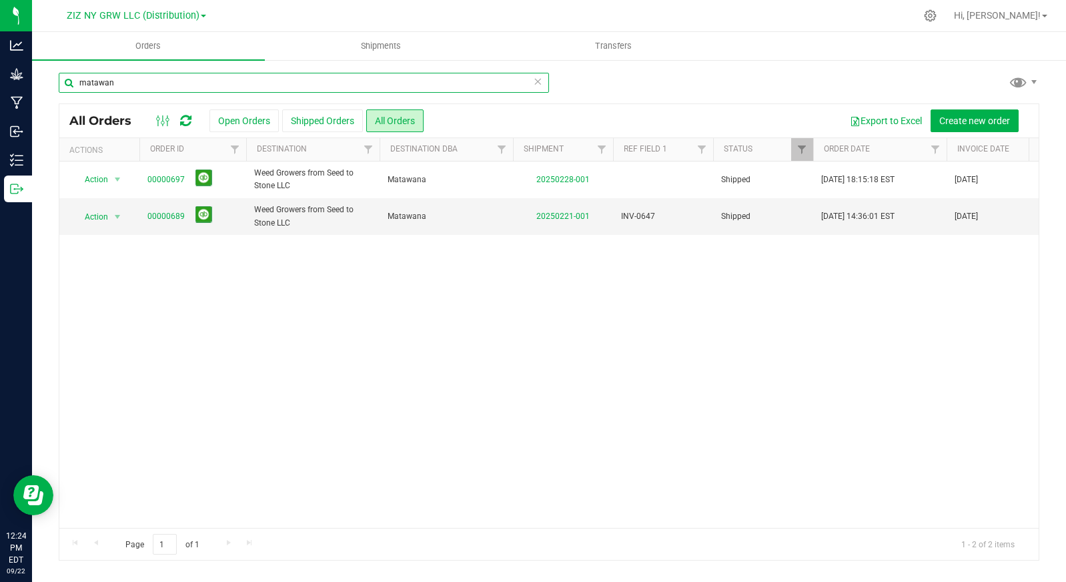
drag, startPoint x: 135, startPoint y: 86, endPoint x: 57, endPoint y: 80, distance: 78.3
click at [57, 80] on div "matawan All Orders Open Orders Shipped Orders All Orders Export to Excel Create…" at bounding box center [549, 316] width 1034 height 515
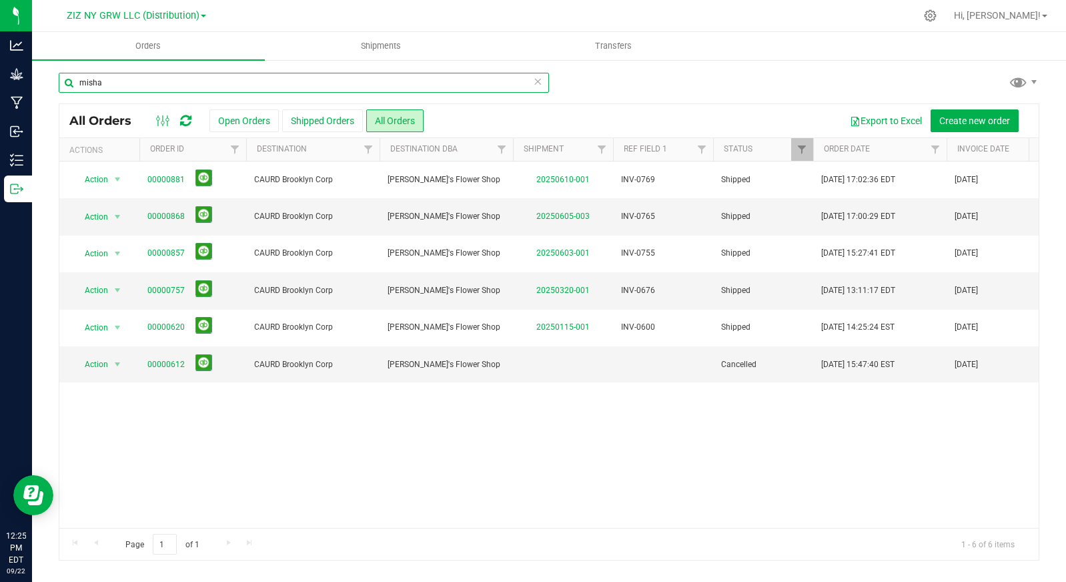
click at [107, 79] on input "misha" at bounding box center [304, 83] width 490 height 20
click at [107, 80] on input "misha" at bounding box center [304, 83] width 490 height 20
click at [106, 81] on input "misha" at bounding box center [304, 83] width 490 height 20
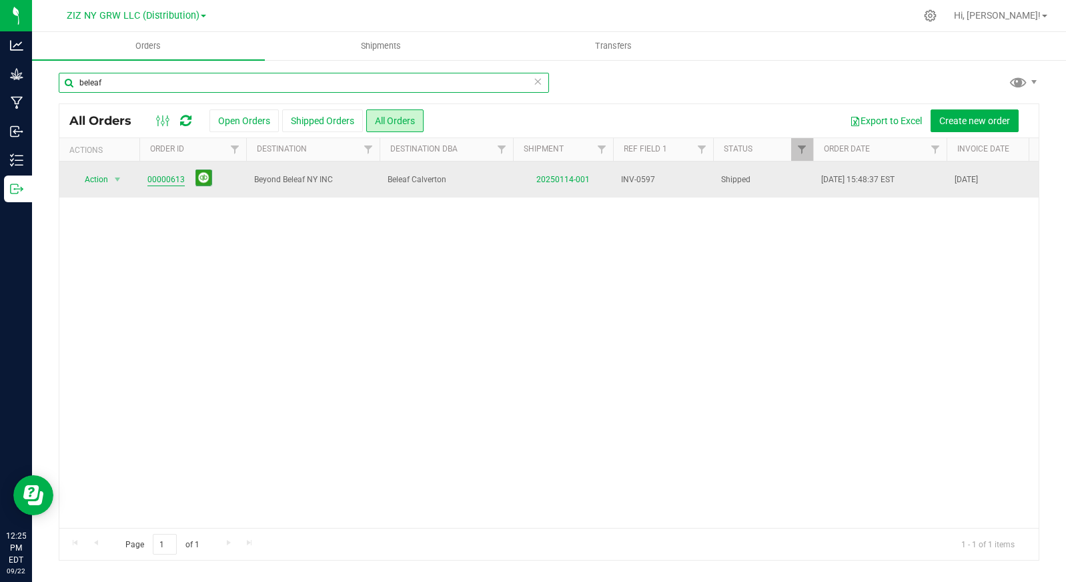
type input "beleaf"
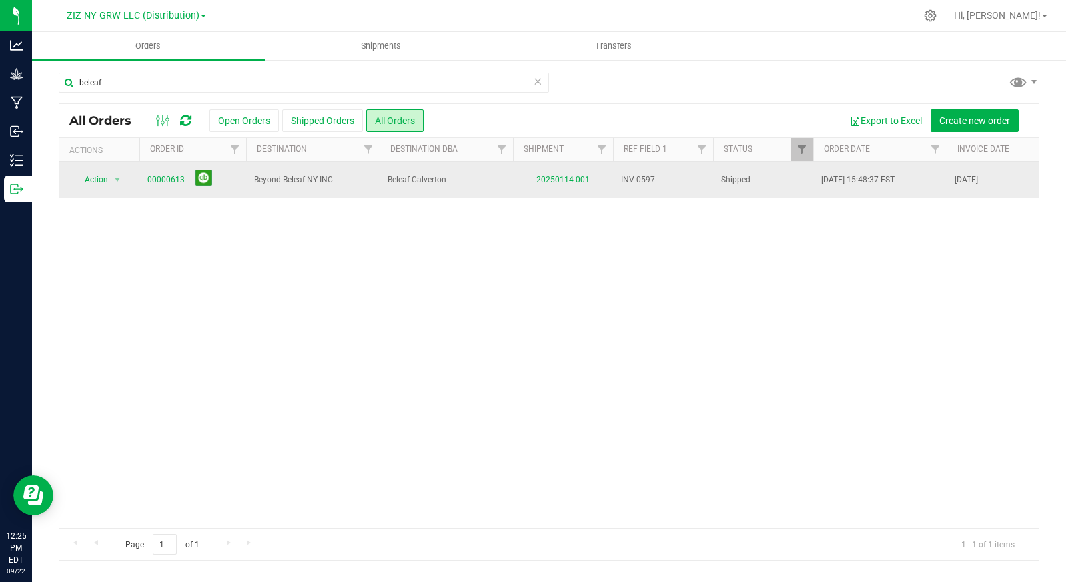
click at [171, 183] on link "00000613" at bounding box center [165, 179] width 37 height 13
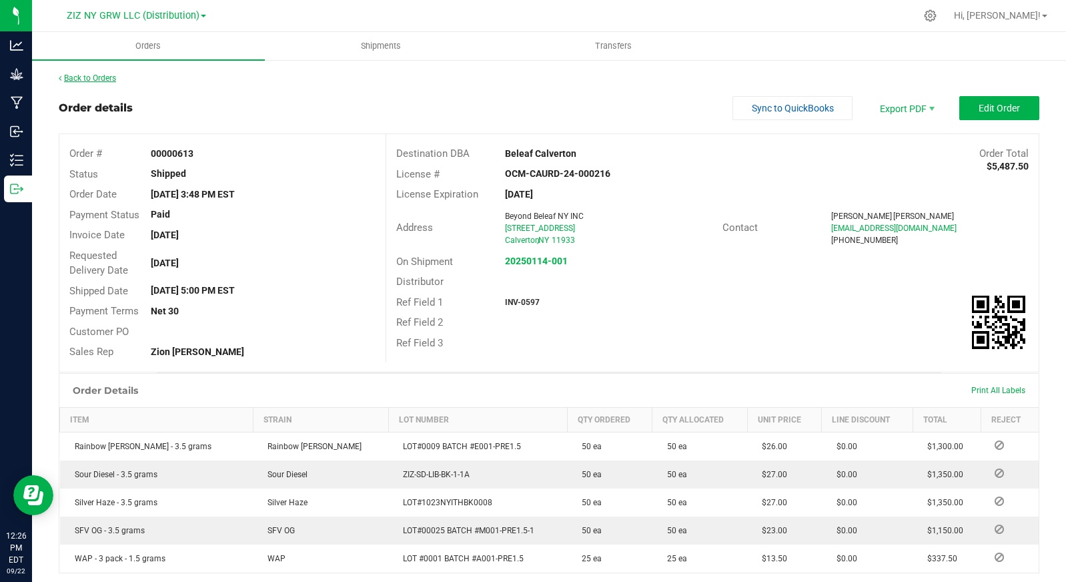
click at [103, 80] on link "Back to Orders" at bounding box center [87, 77] width 57 height 9
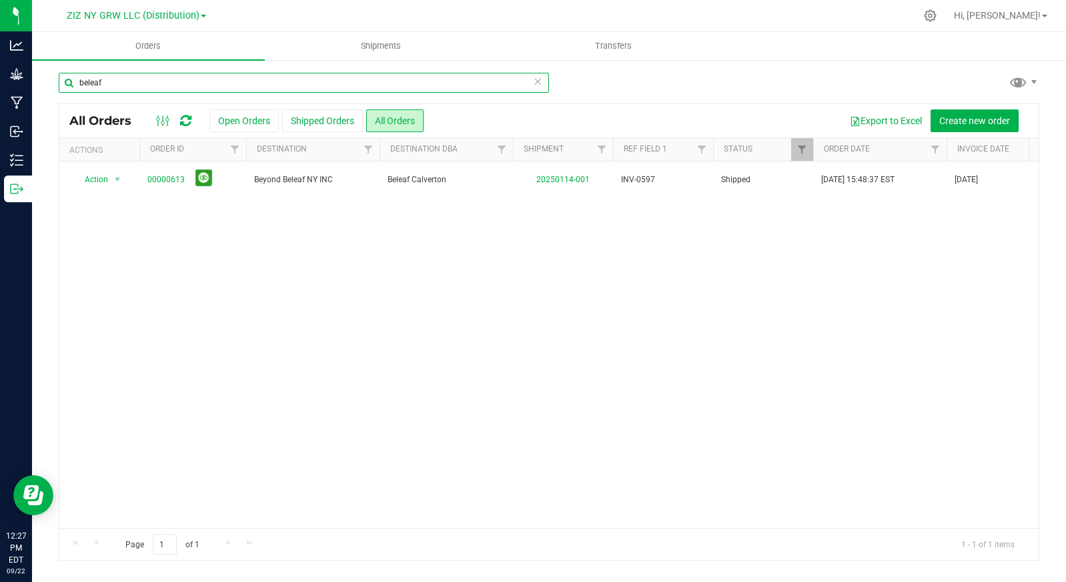
click at [153, 92] on input "beleaf" at bounding box center [304, 83] width 490 height 20
click at [147, 86] on input "beleaf" at bounding box center [304, 83] width 490 height 20
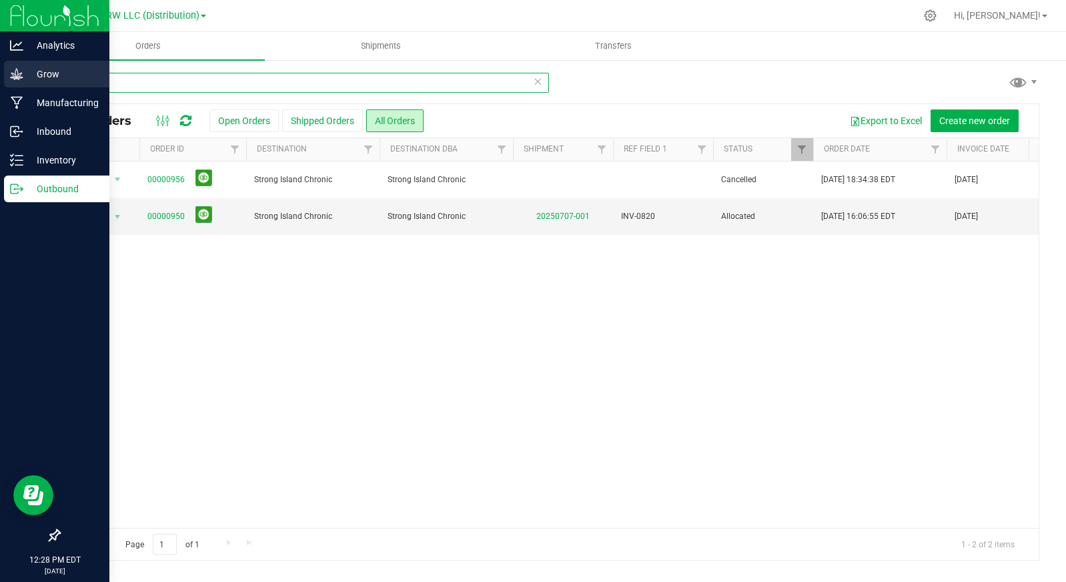
drag, startPoint x: 141, startPoint y: 83, endPoint x: 36, endPoint y: 79, distance: 104.9
click at [36, 79] on div "Analytics Grow Manufacturing Inbound Inventory Outbound 12:28 PM EDT [DATE] 09/…" at bounding box center [533, 291] width 1066 height 582
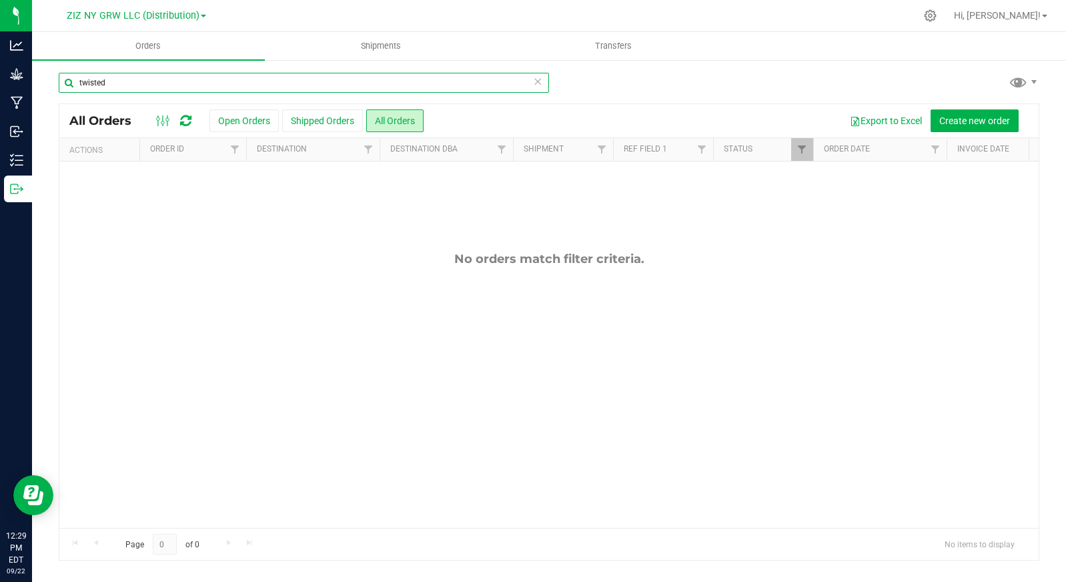
drag, startPoint x: 156, startPoint y: 87, endPoint x: 59, endPoint y: 77, distance: 97.3
click at [59, 77] on input "twisted" at bounding box center [304, 83] width 490 height 20
click at [185, 88] on input "by any" at bounding box center [304, 83] width 490 height 20
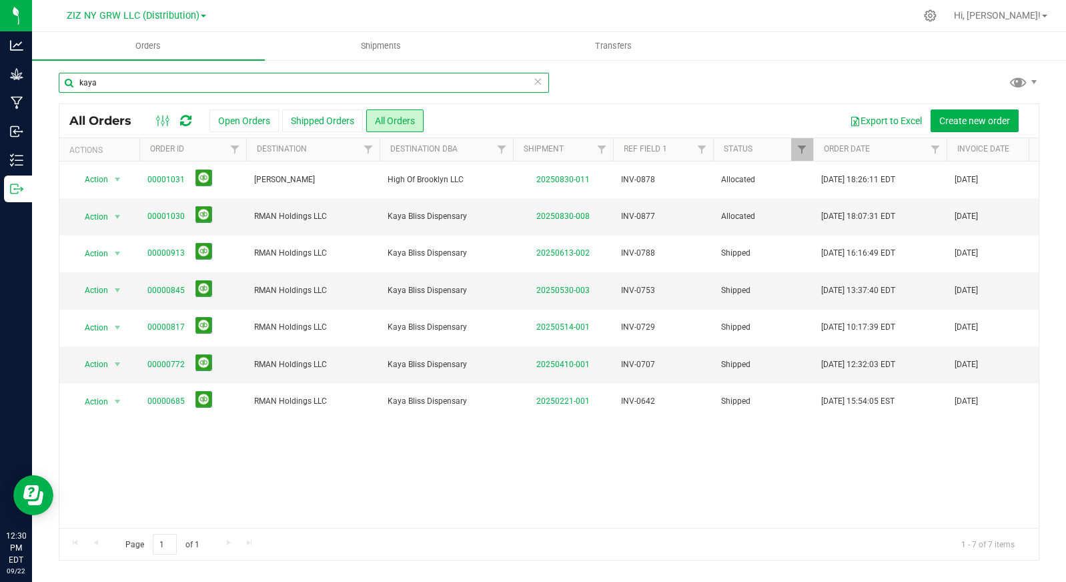
click at [129, 80] on input "kaya" at bounding box center [304, 83] width 490 height 20
click at [127, 80] on input "kaya" at bounding box center [304, 83] width 490 height 20
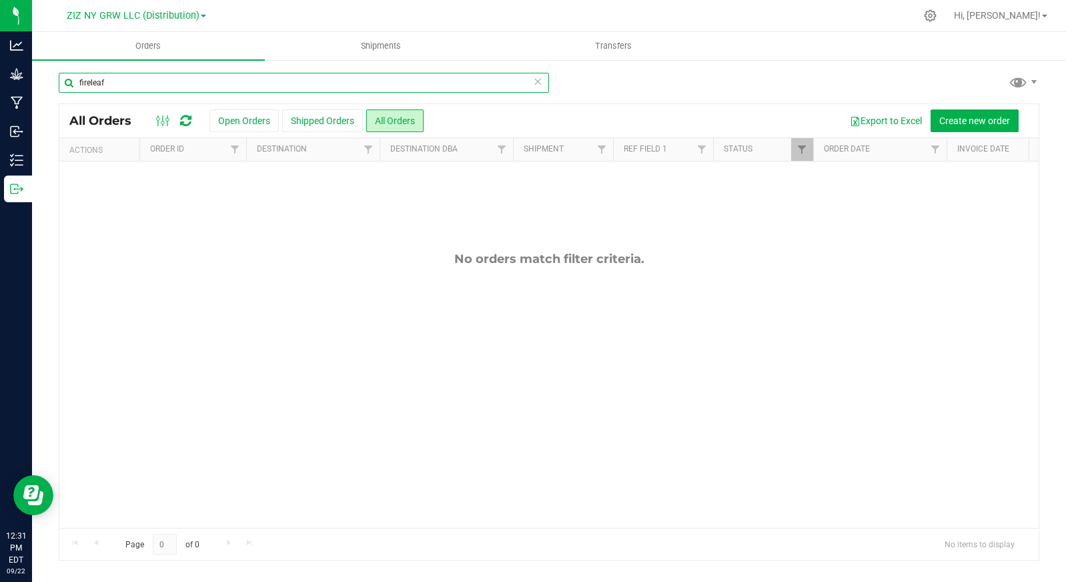
click at [107, 85] on input "fireleaf" at bounding box center [304, 83] width 490 height 20
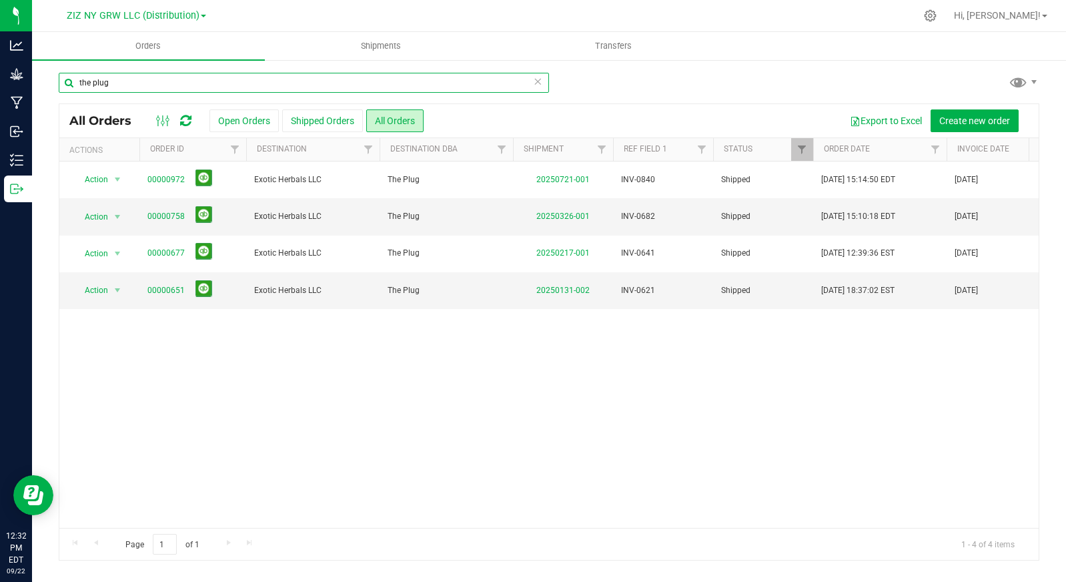
click at [141, 81] on input "the plug" at bounding box center [304, 83] width 490 height 20
click at [128, 81] on input "stashmas" at bounding box center [304, 83] width 490 height 20
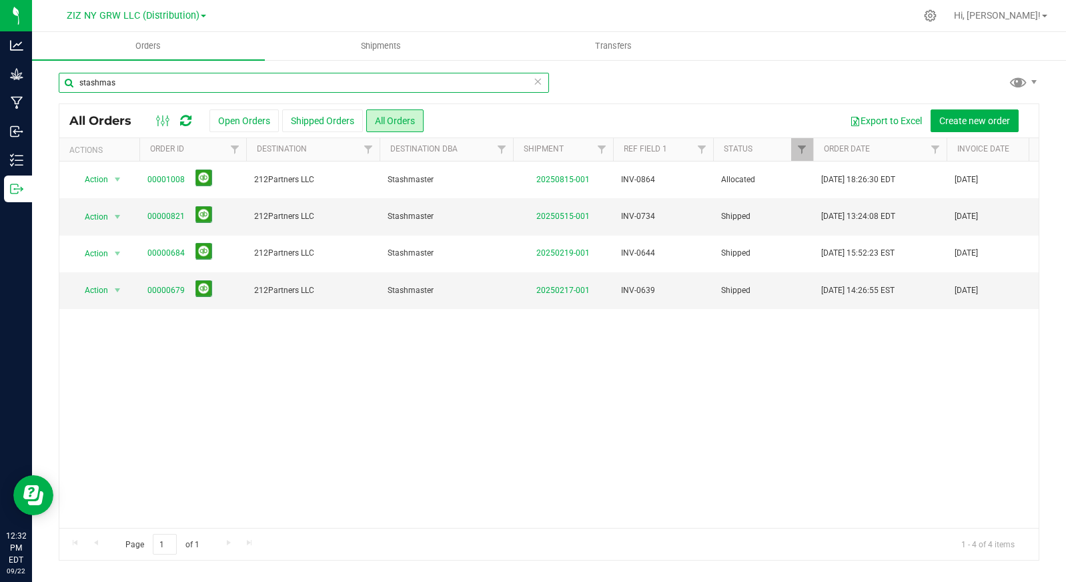
click at [128, 81] on input "stashmas" at bounding box center [304, 83] width 490 height 20
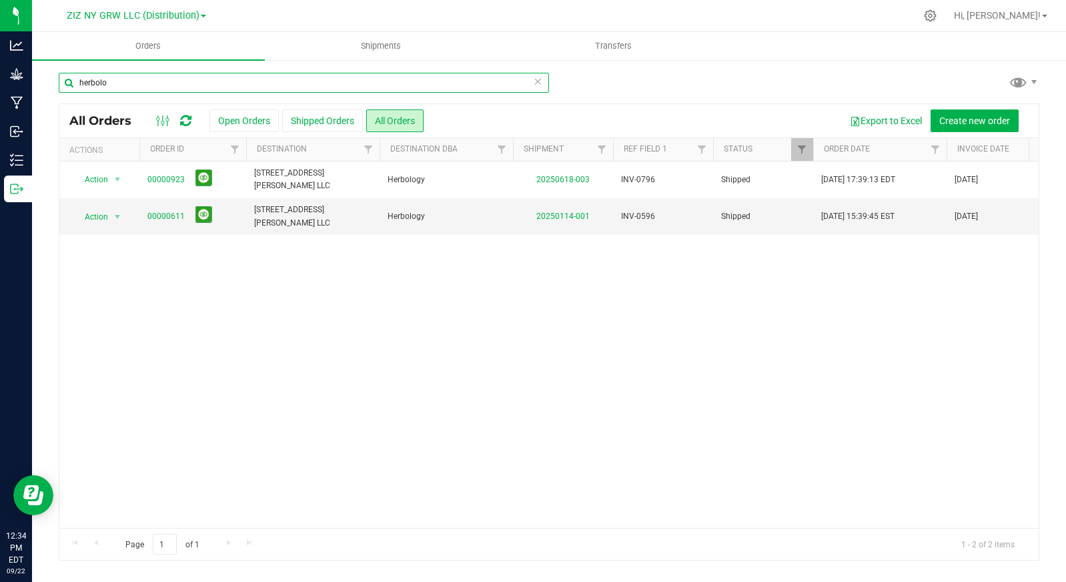
click at [181, 85] on input "herbolo" at bounding box center [304, 83] width 490 height 20
click at [138, 81] on input "nyc bud" at bounding box center [304, 83] width 490 height 20
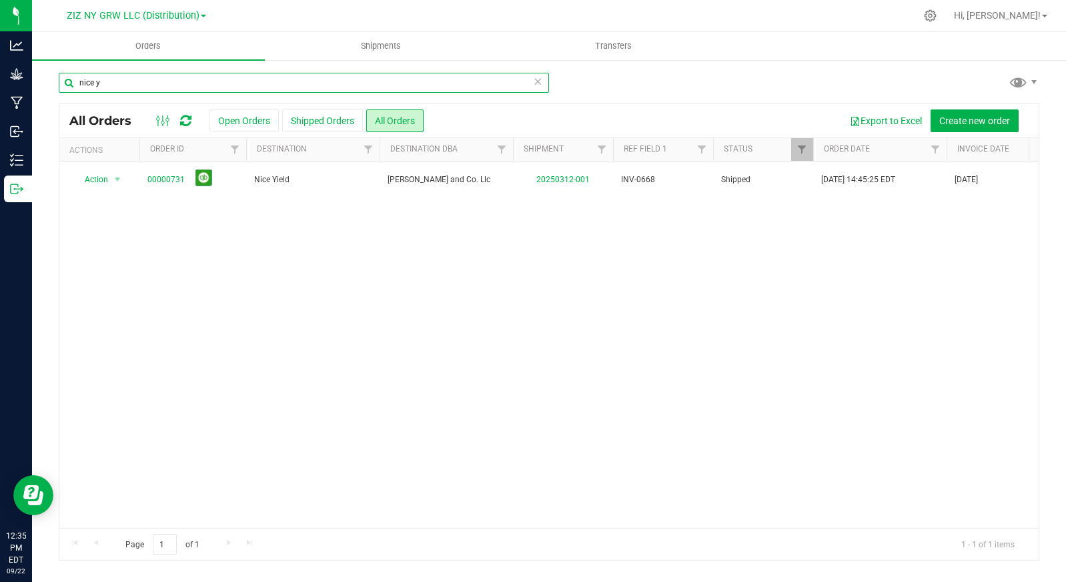
drag, startPoint x: 136, startPoint y: 79, endPoint x: 59, endPoint y: 79, distance: 76.7
click at [59, 79] on input "nice y" at bounding box center [304, 83] width 490 height 20
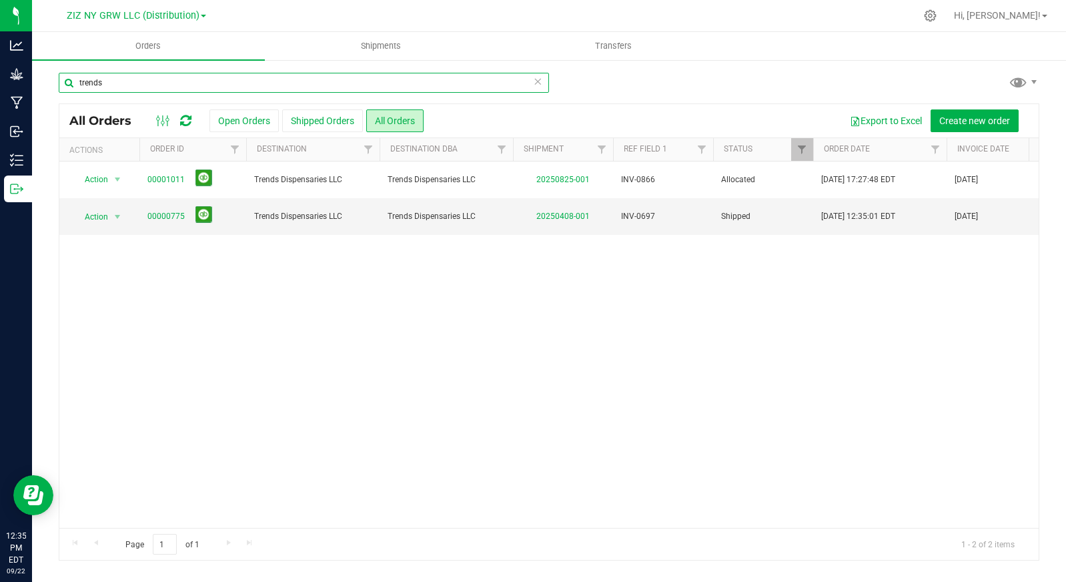
drag, startPoint x: 119, startPoint y: 86, endPoint x: 68, endPoint y: 79, distance: 51.1
click at [66, 80] on input "trends" at bounding box center [304, 83] width 490 height 20
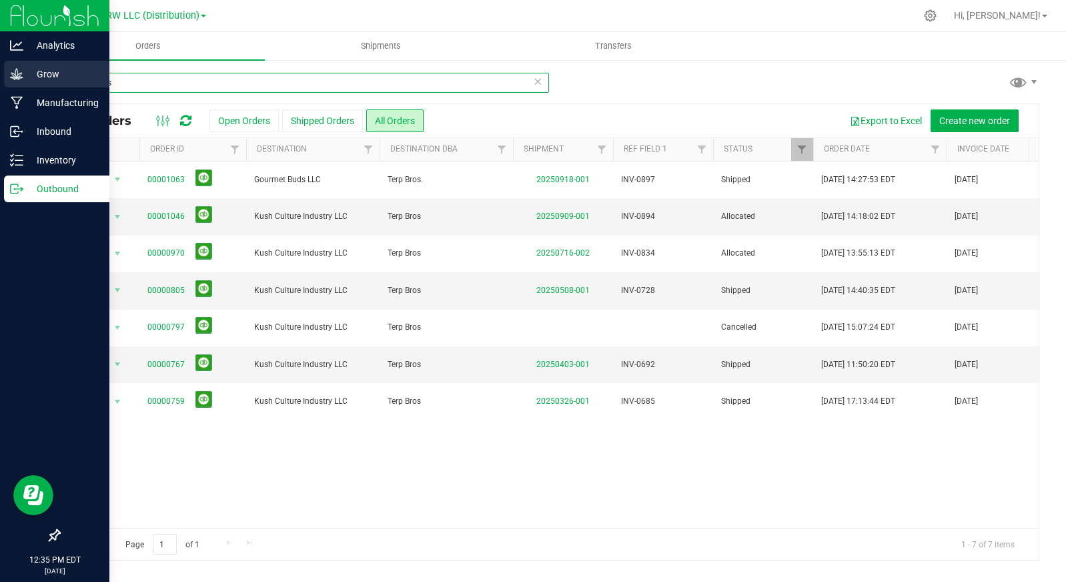
drag, startPoint x: 160, startPoint y: 83, endPoint x: 27, endPoint y: 82, distance: 132.8
click at [27, 82] on div "Analytics Grow Manufacturing Inbound Inventory Outbound 12:35 PM EDT [DATE] 09/…" at bounding box center [533, 291] width 1066 height 582
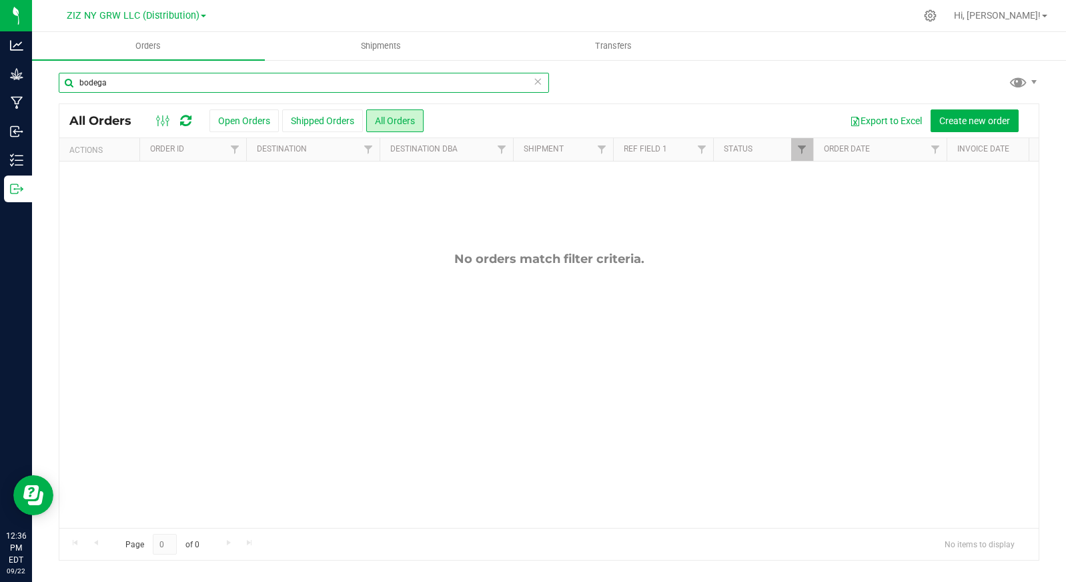
drag, startPoint x: 121, startPoint y: 82, endPoint x: 71, endPoint y: 81, distance: 50.1
click at [71, 81] on input "bodega" at bounding box center [304, 83] width 490 height 20
type input "cannavita"
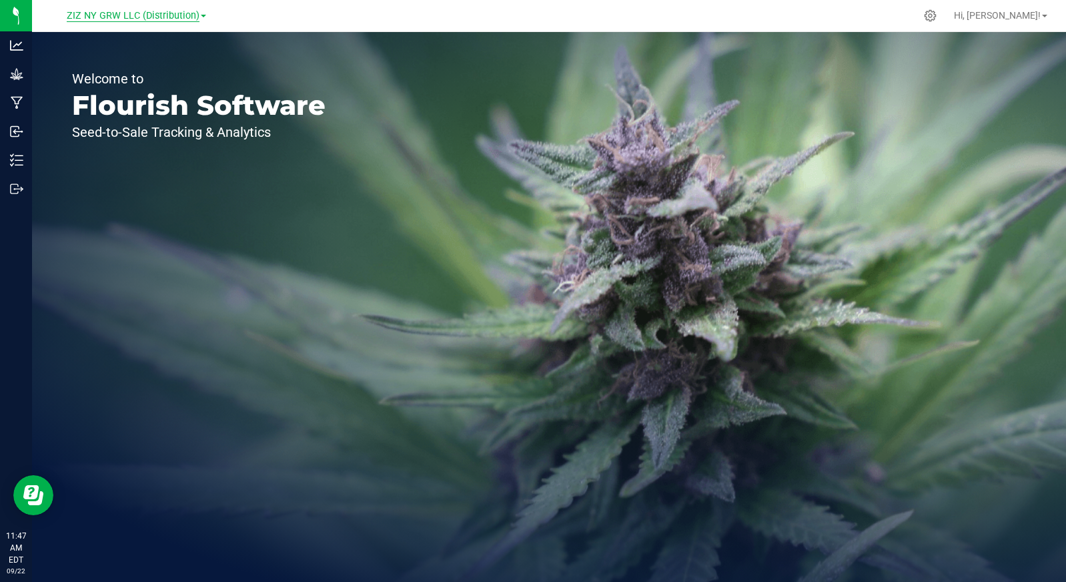
click at [195, 15] on span "ZIZ NY GRW LLC (Distribution)" at bounding box center [133, 16] width 133 height 12
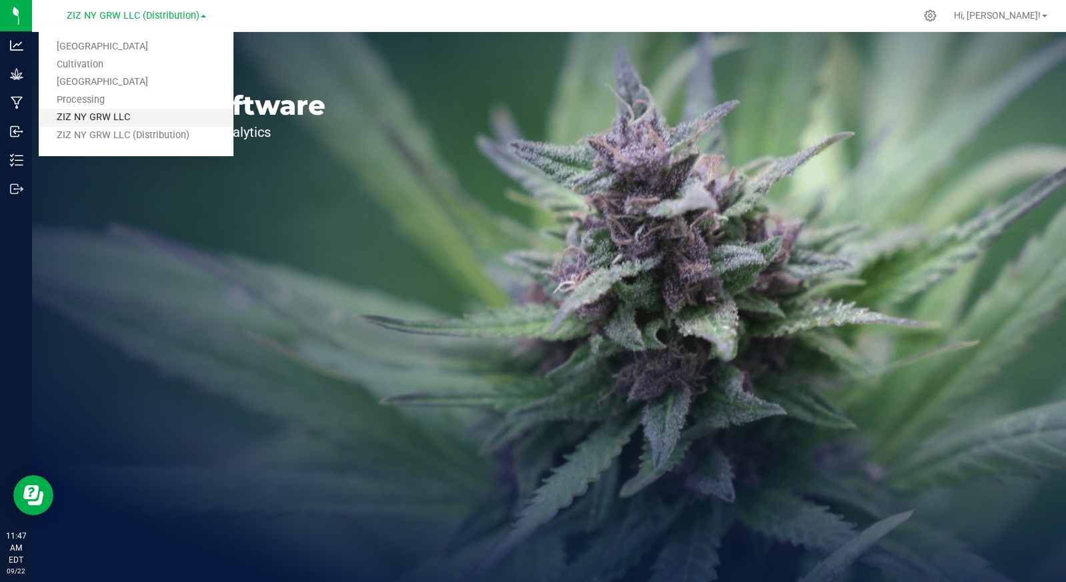
click at [165, 119] on link "ZIZ NY GRW LLC" at bounding box center [136, 118] width 195 height 18
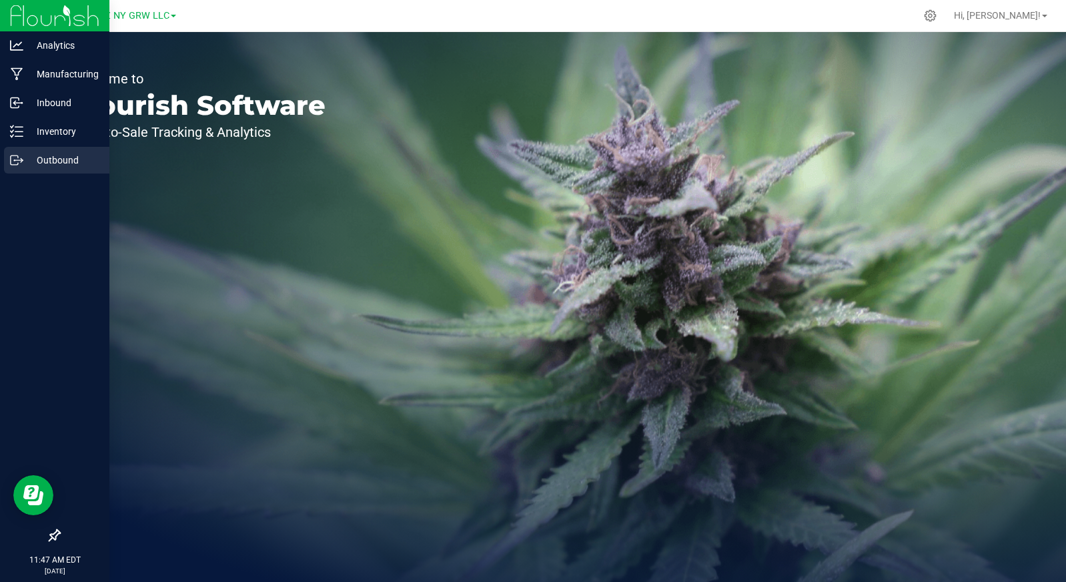
click at [35, 153] on p "Outbound" at bounding box center [63, 160] width 80 height 16
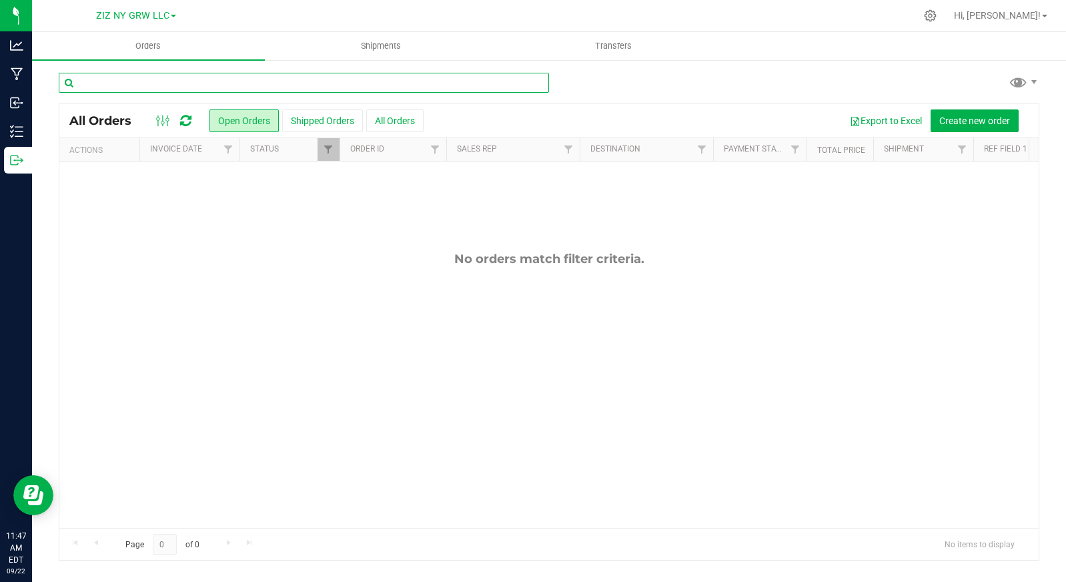
click at [229, 85] on input "text" at bounding box center [304, 83] width 490 height 20
type input "mj"
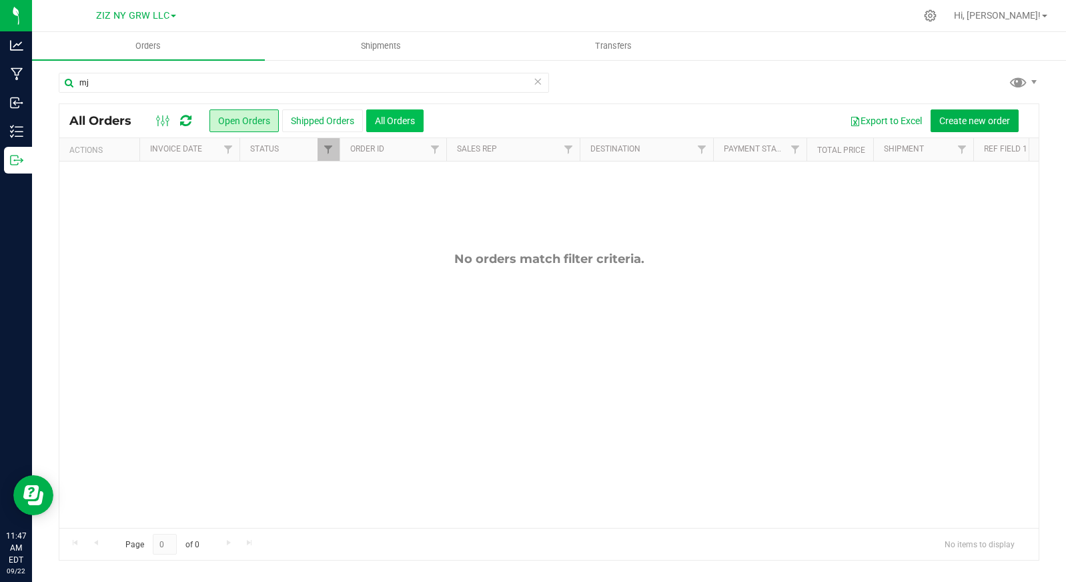
click at [382, 126] on button "All Orders" at bounding box center [394, 120] width 57 height 23
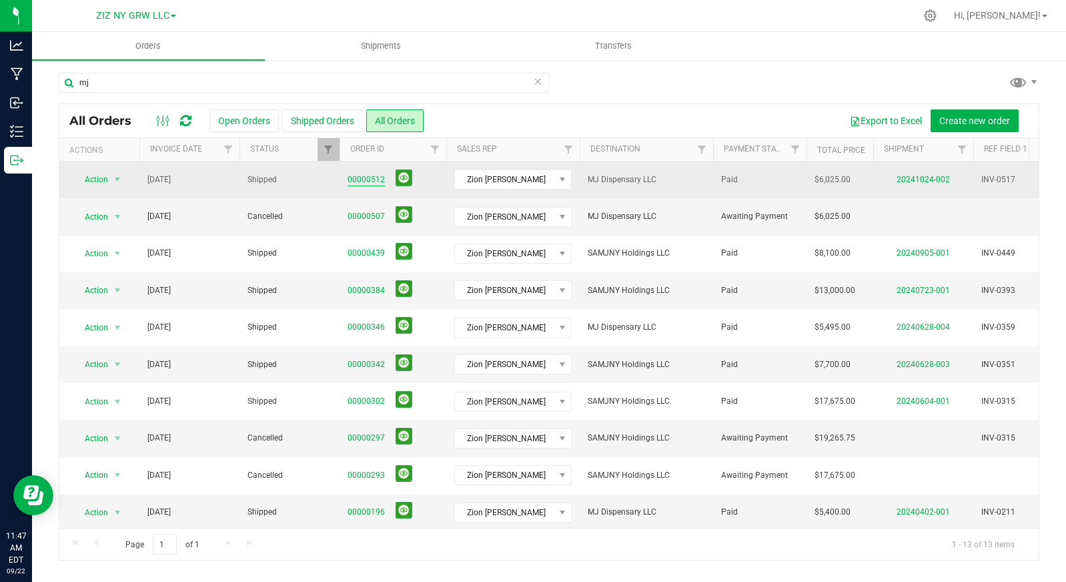
click at [376, 181] on link "00000512" at bounding box center [366, 179] width 37 height 13
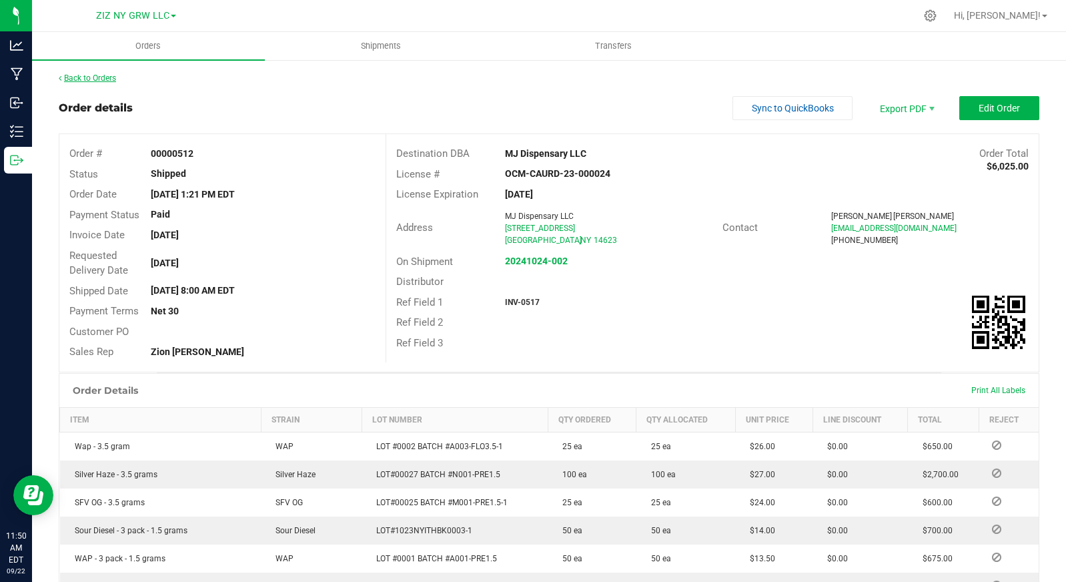
click at [79, 79] on link "Back to Orders" at bounding box center [87, 77] width 57 height 9
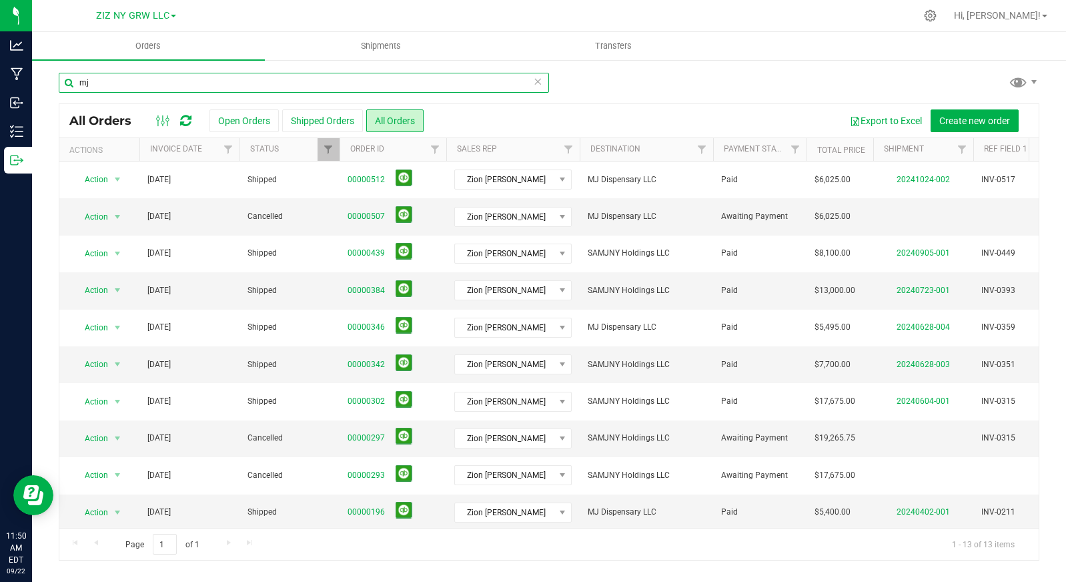
click at [127, 81] on input "mj" at bounding box center [304, 83] width 490 height 20
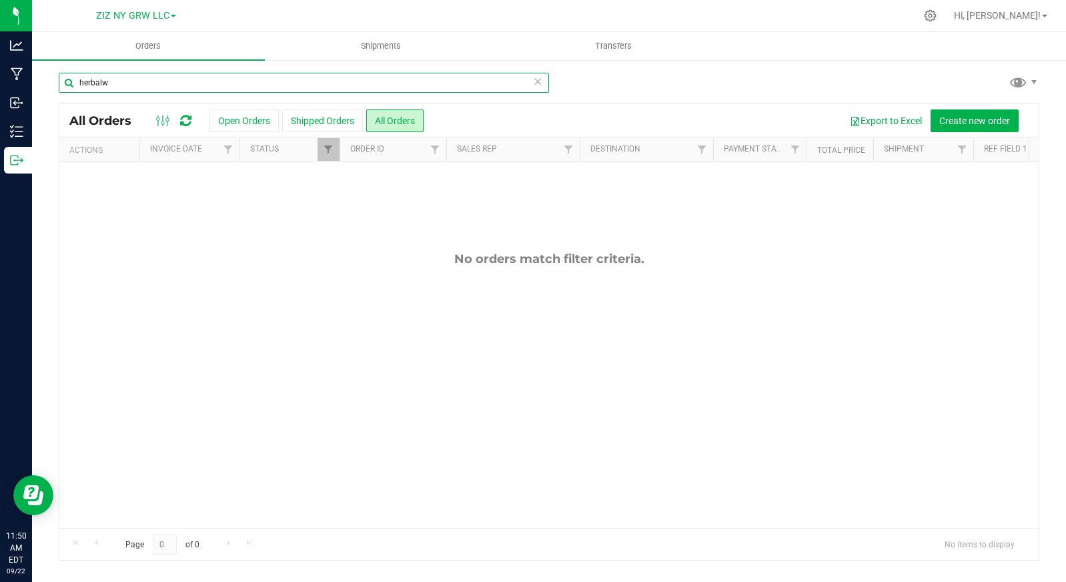
click at [167, 83] on input "herbalw" at bounding box center [304, 83] width 490 height 20
click at [187, 83] on input "herbalw" at bounding box center [304, 83] width 490 height 20
click at [187, 84] on input "herbalw" at bounding box center [304, 83] width 490 height 20
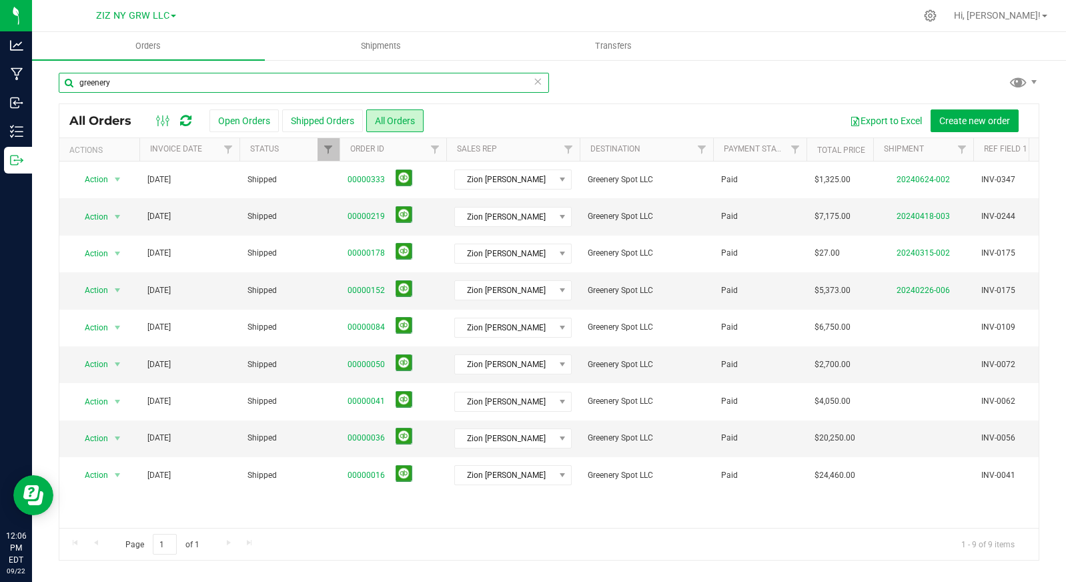
click at [130, 83] on input "greenery" at bounding box center [304, 83] width 490 height 20
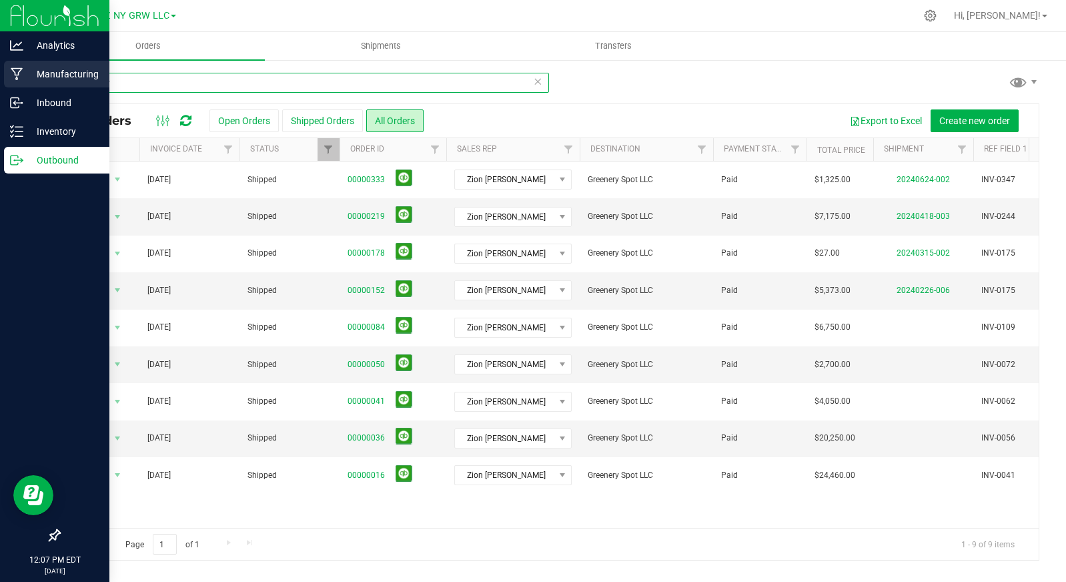
drag, startPoint x: 157, startPoint y: 85, endPoint x: 5, endPoint y: 85, distance: 152.1
click at [5, 85] on div "Analytics Manufacturing Inbound Inventory Outbound 12:07 PM EDT 09/22/2025 09/2…" at bounding box center [533, 291] width 1066 height 582
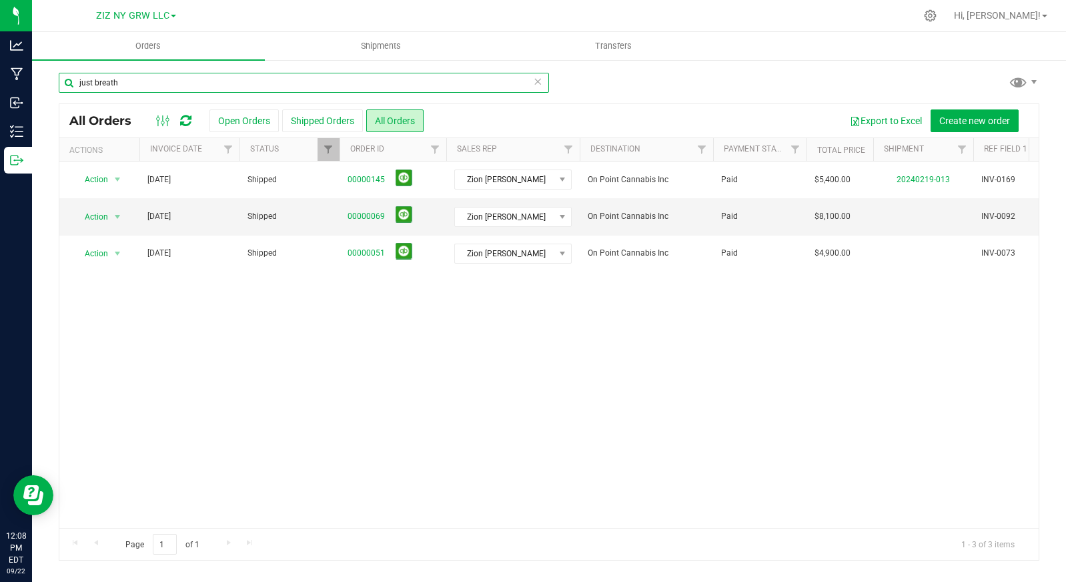
drag, startPoint x: 137, startPoint y: 88, endPoint x: 75, endPoint y: 82, distance: 62.3
click at [75, 82] on input "just breath" at bounding box center [304, 83] width 490 height 20
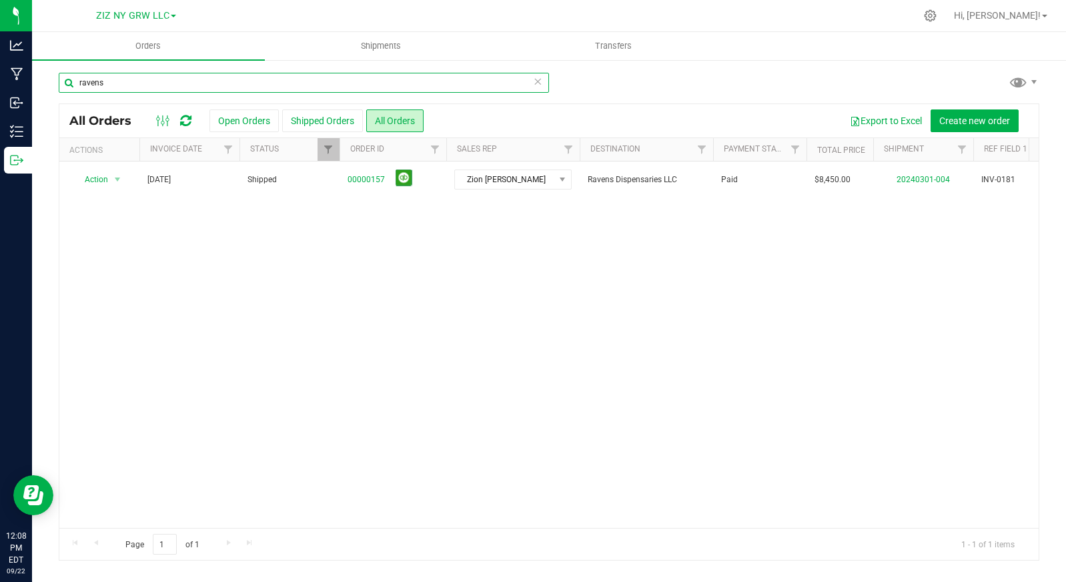
click at [234, 88] on input "ravens" at bounding box center [304, 83] width 490 height 20
click at [233, 88] on input "ravens" at bounding box center [304, 83] width 490 height 20
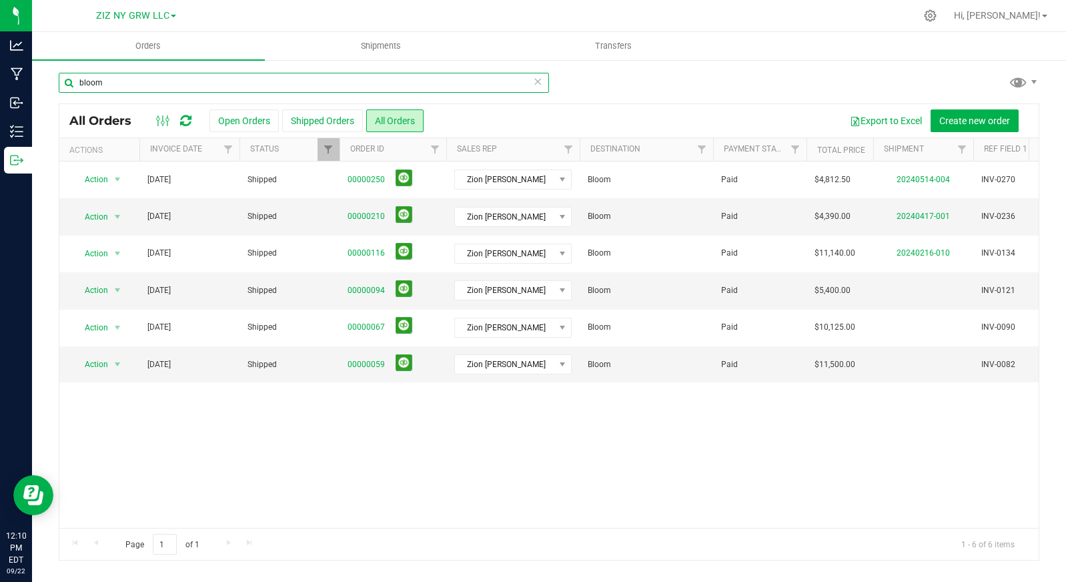
click at [192, 77] on input "bloom" at bounding box center [304, 83] width 490 height 20
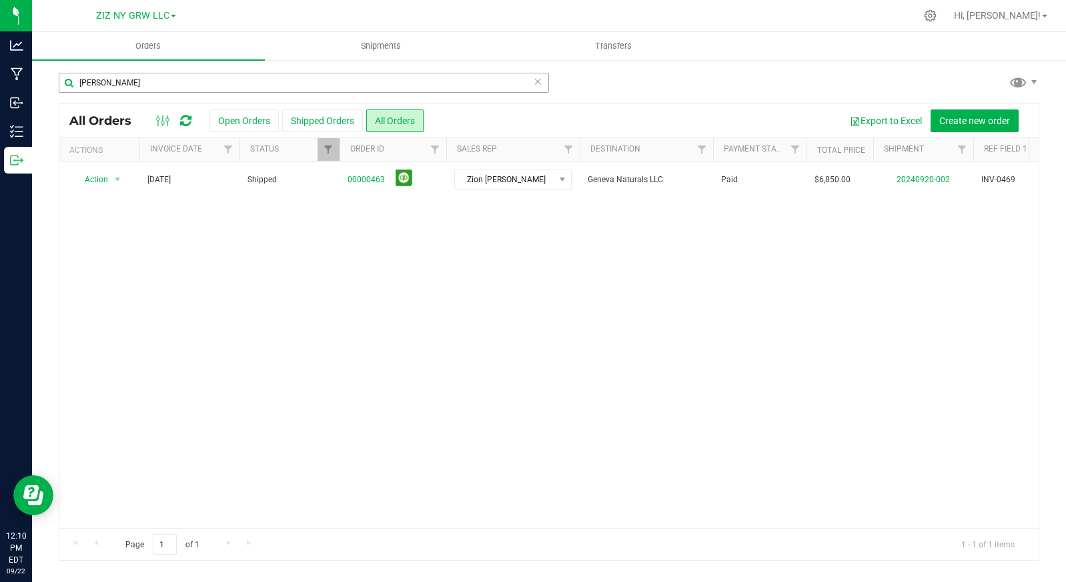
click at [131, 92] on div "dryden" at bounding box center [304, 88] width 490 height 31
click at [115, 87] on input "dryden" at bounding box center [304, 83] width 490 height 20
click at [116, 88] on input "dryden" at bounding box center [304, 83] width 490 height 20
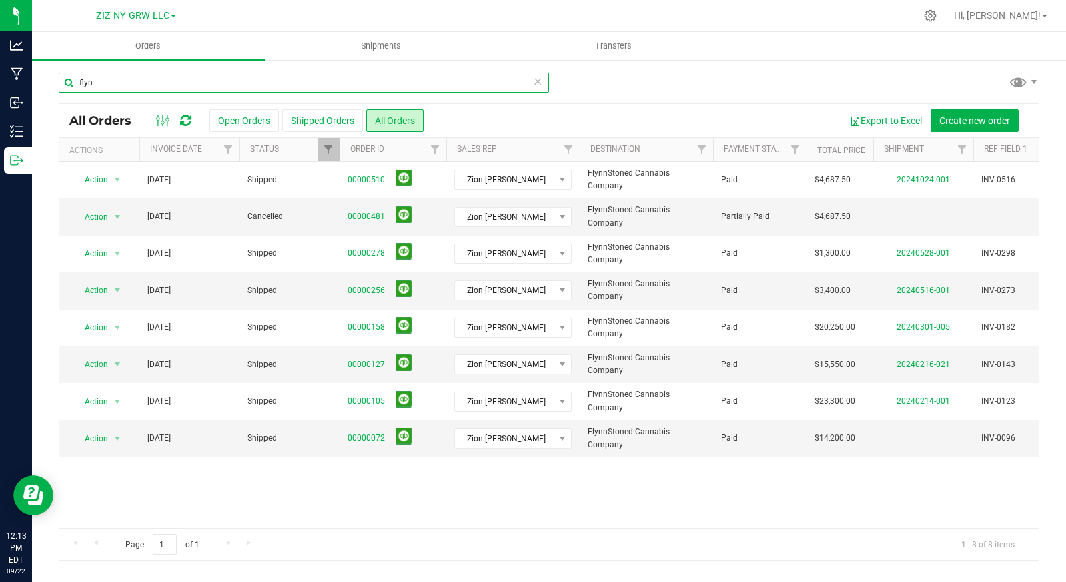
click at [110, 85] on input "flyn" at bounding box center [304, 83] width 490 height 20
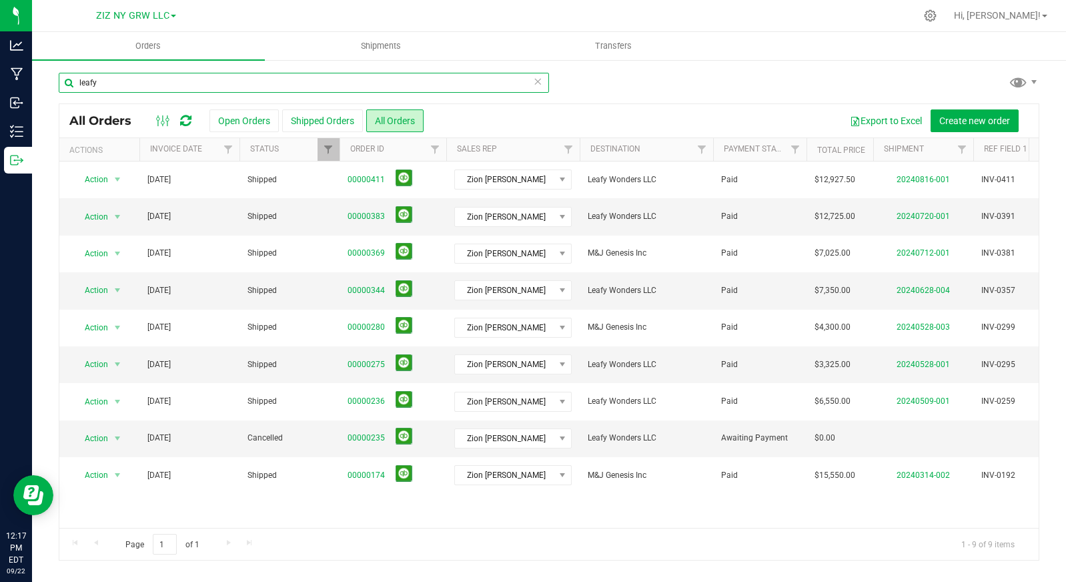
drag, startPoint x: 151, startPoint y: 81, endPoint x: 52, endPoint y: 81, distance: 99.4
click at [52, 81] on div "leafy All Orders Open Orders Shipped Orders All Orders Export to Excel Create n…" at bounding box center [549, 316] width 1034 height 515
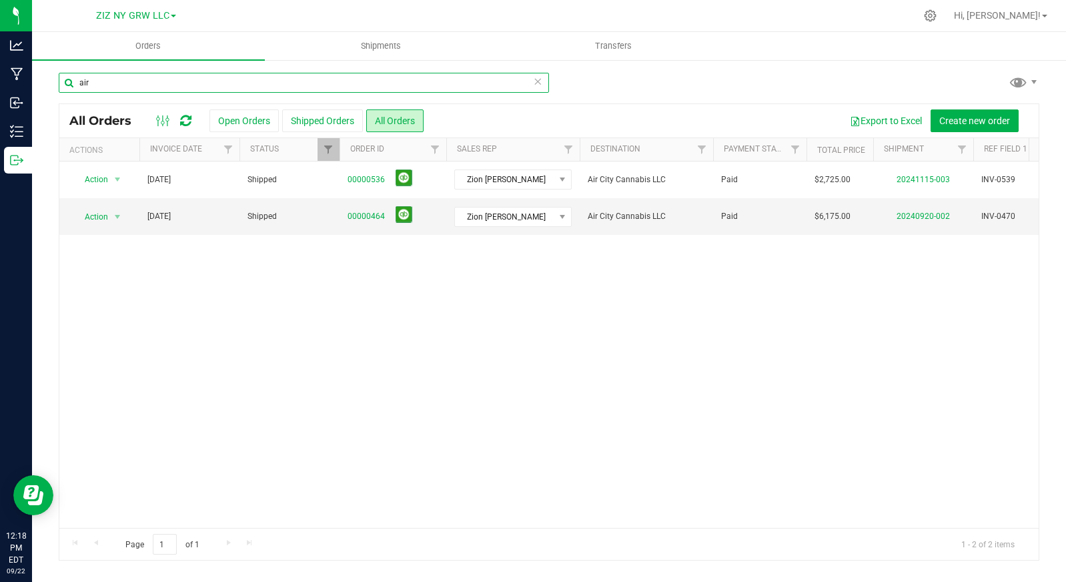
click at [129, 81] on input "air" at bounding box center [304, 83] width 490 height 20
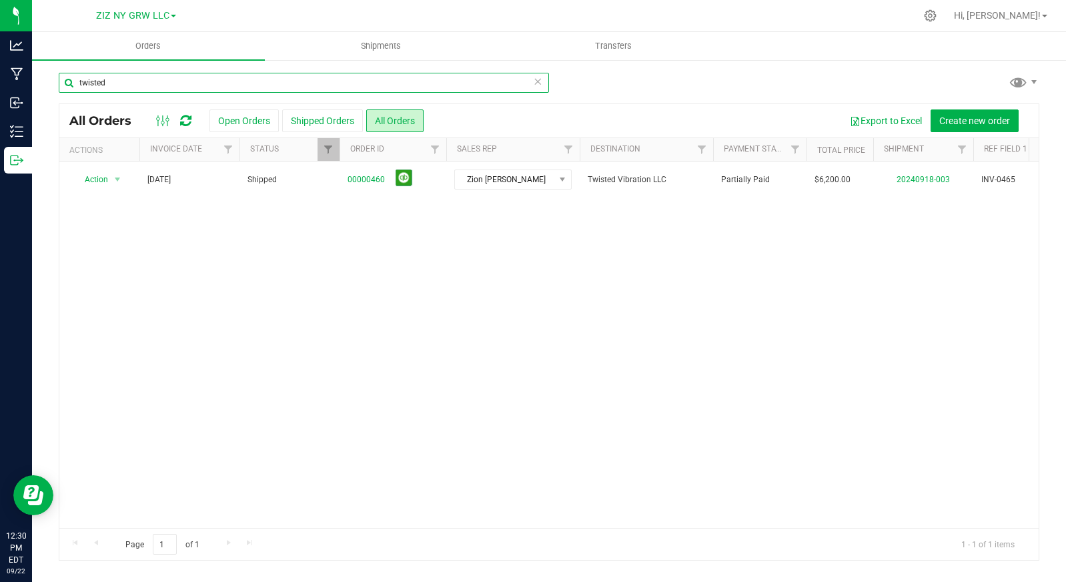
click at [157, 83] on input "twisted" at bounding box center [304, 83] width 490 height 20
click at [156, 83] on input "twisted" at bounding box center [304, 83] width 490 height 20
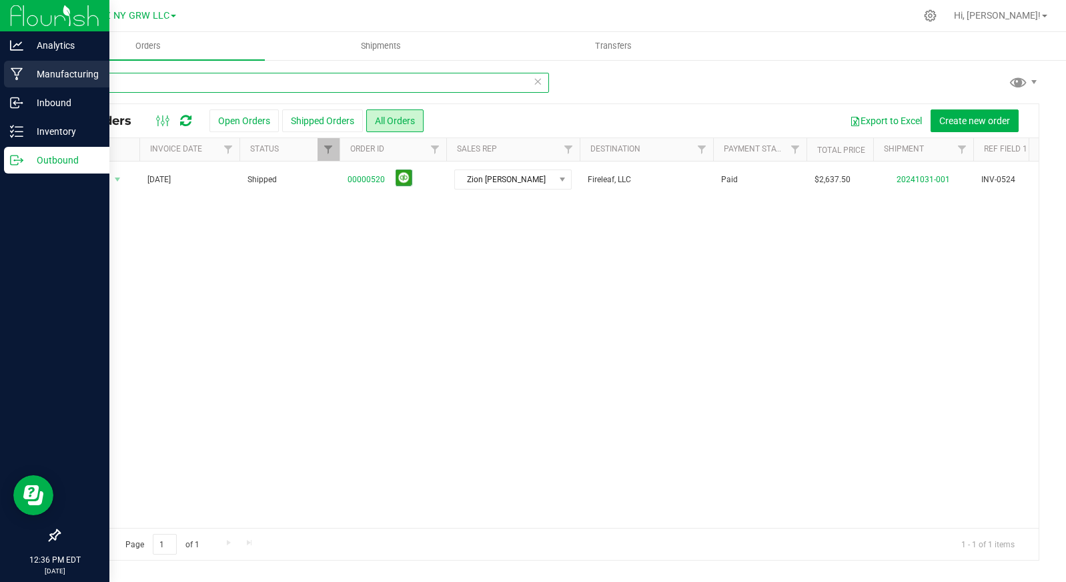
drag, startPoint x: 137, startPoint y: 83, endPoint x: 13, endPoint y: 83, distance: 124.8
click at [13, 83] on div "Analytics Manufacturing Inbound Inventory Outbound 12:36 PM EDT 09/22/2025 09/2…" at bounding box center [533, 291] width 1066 height 582
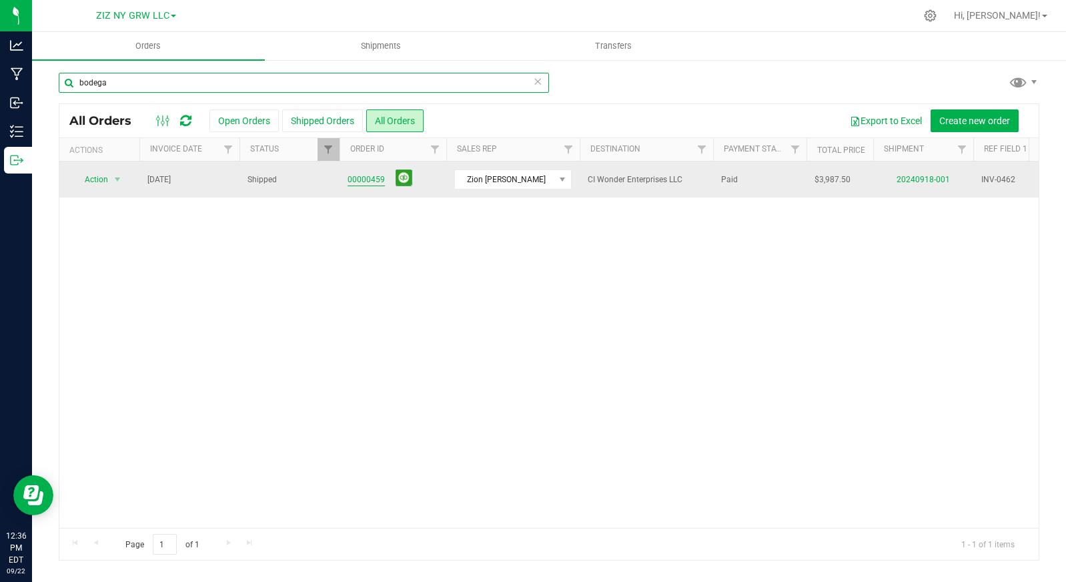
type input "bodega"
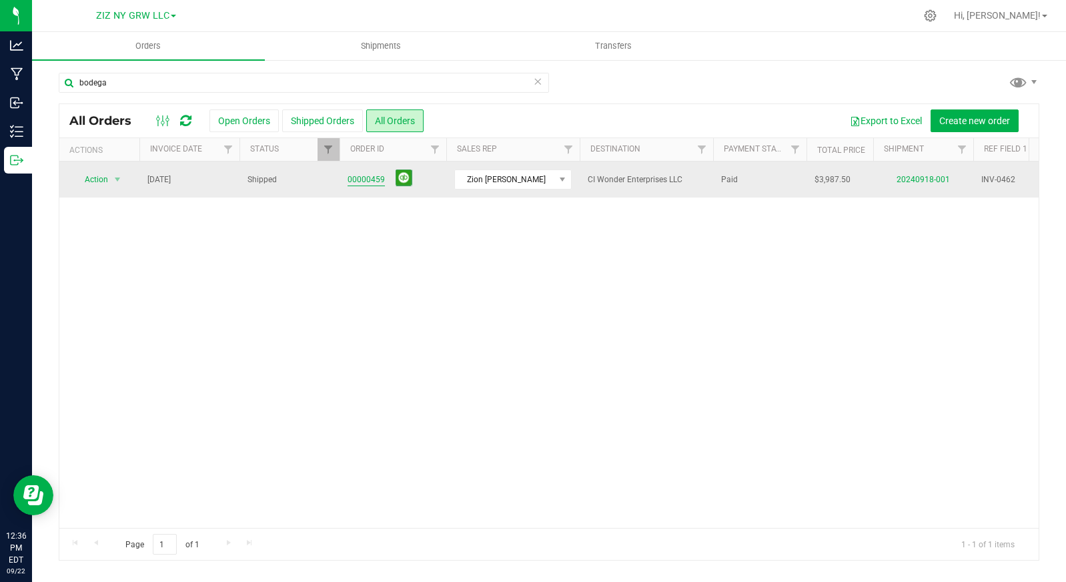
click at [368, 181] on link "00000459" at bounding box center [366, 179] width 37 height 13
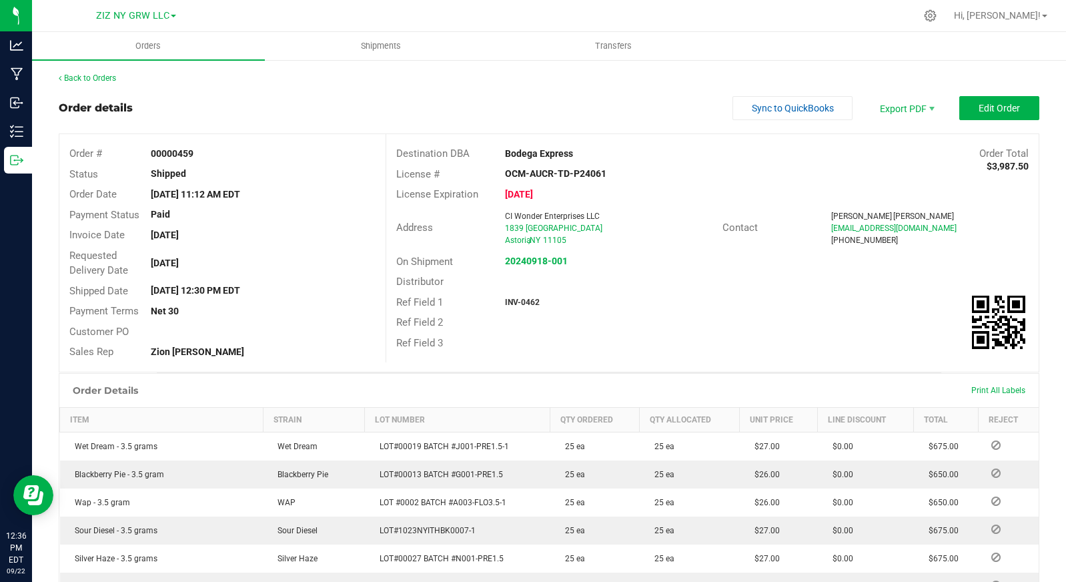
scroll to position [3, 0]
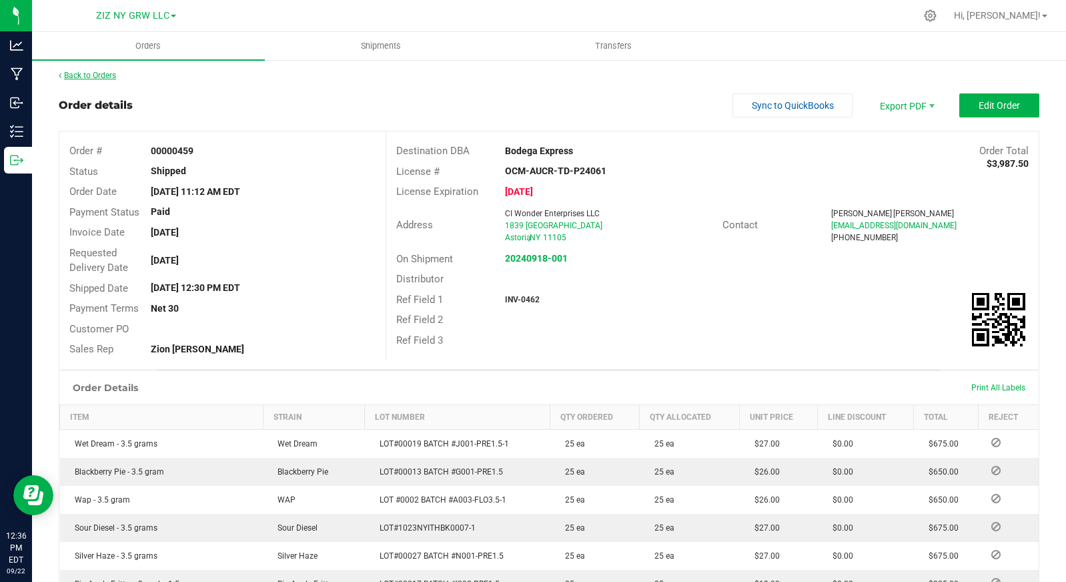
click at [104, 73] on link "Back to Orders" at bounding box center [87, 75] width 57 height 9
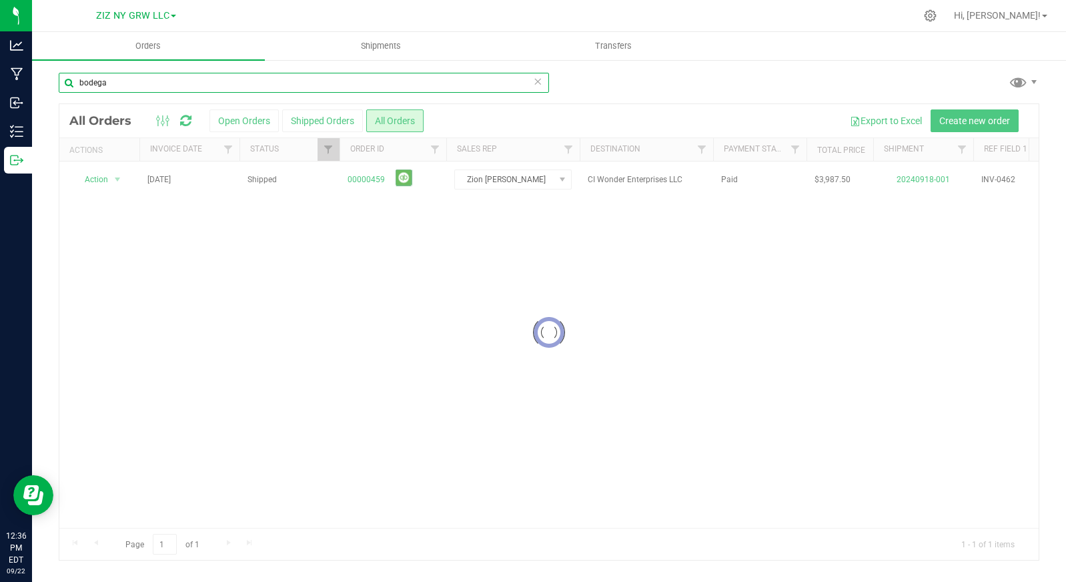
drag, startPoint x: 77, startPoint y: 78, endPoint x: 62, endPoint y: 78, distance: 14.7
click at [62, 78] on input "bodega" at bounding box center [304, 83] width 490 height 20
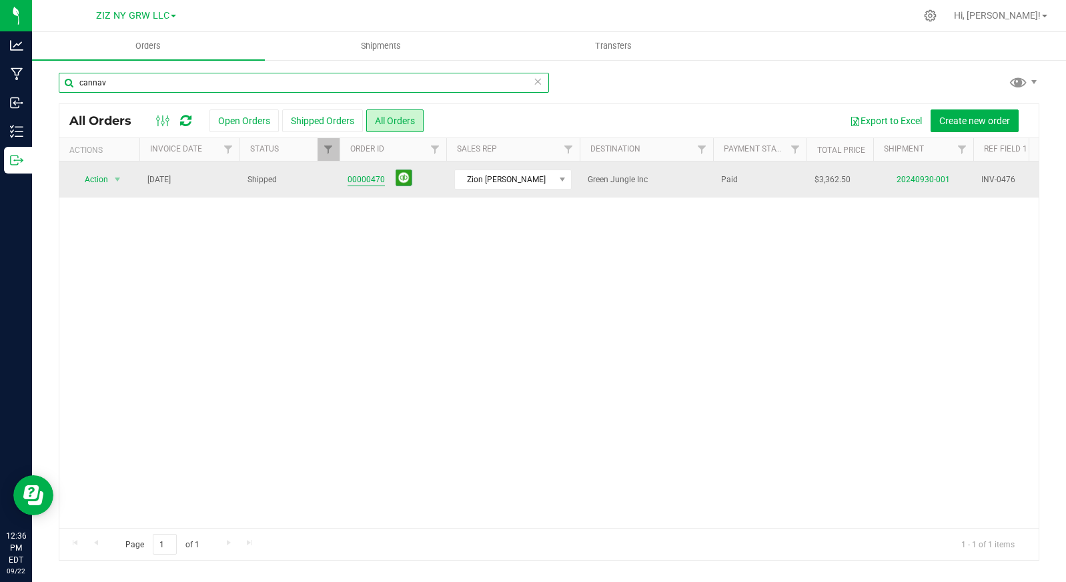
type input "cannav"
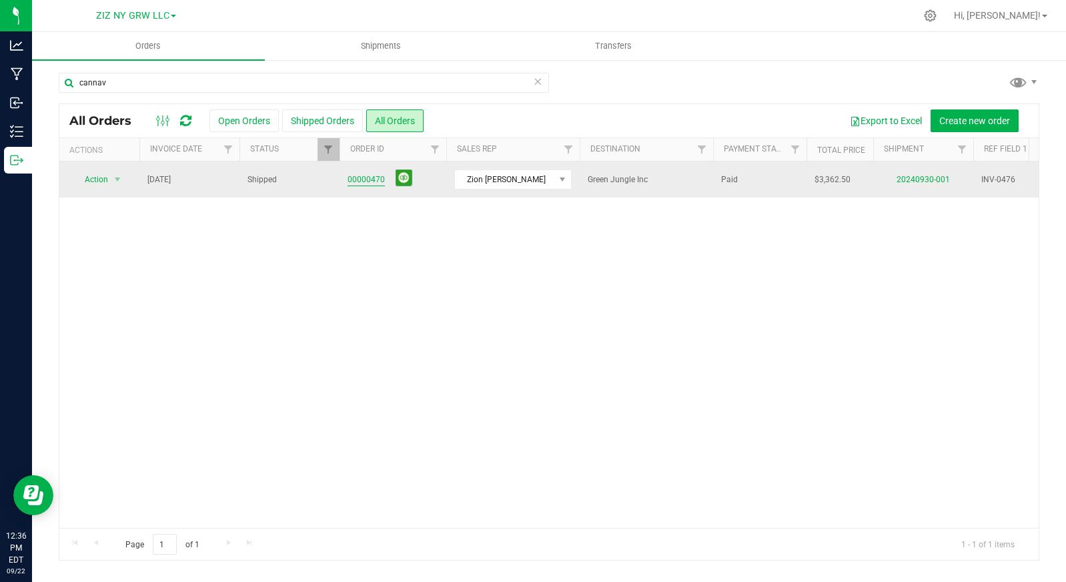
click at [369, 181] on link "00000470" at bounding box center [366, 179] width 37 height 13
